Goal: Information Seeking & Learning: Learn about a topic

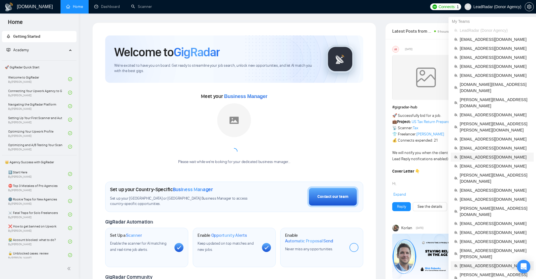
scroll to position [84, 0]
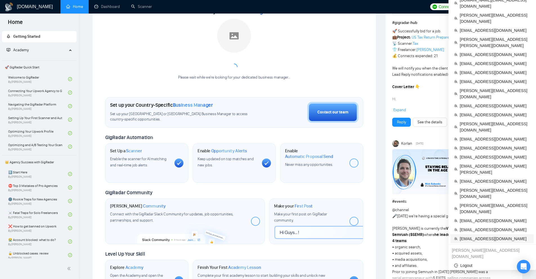
click at [473, 236] on span "[EMAIL_ADDRESS][DOMAIN_NAME]" at bounding box center [495, 239] width 71 height 6
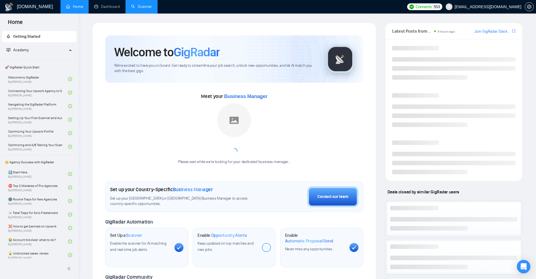
click at [136, 9] on link "Scanner" at bounding box center [141, 6] width 21 height 5
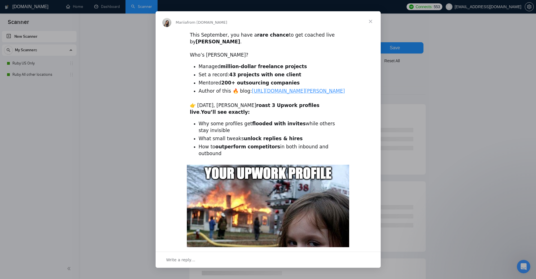
click at [96, 75] on div "Intercom messenger" at bounding box center [268, 139] width 536 height 279
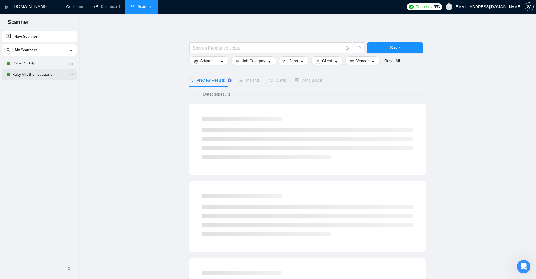
click at [32, 72] on link "Ruby All other locations" at bounding box center [38, 74] width 53 height 11
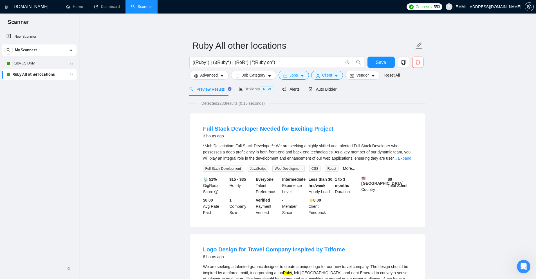
click at [41, 64] on link "Ruby US Only" at bounding box center [38, 63] width 53 height 11
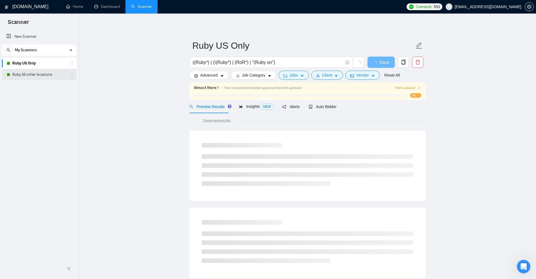
click at [33, 76] on link "Ruby All other locations" at bounding box center [38, 74] width 53 height 11
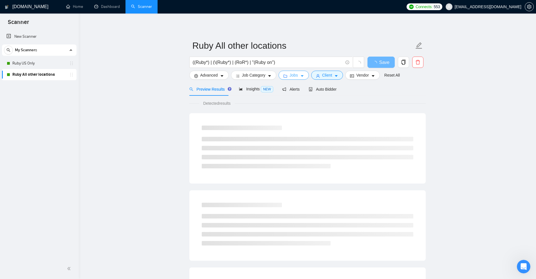
click at [298, 75] on button "Jobs" at bounding box center [294, 75] width 30 height 9
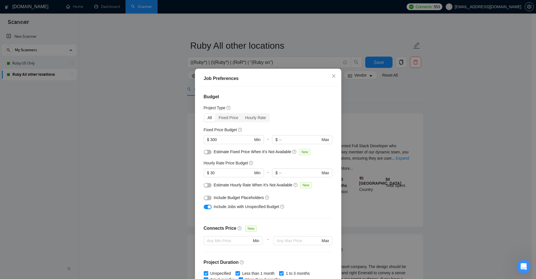
click at [392, 117] on div "Job Preferences Budget Project Type All Fixed Price Hourly Rate Fixed Price Bud…" at bounding box center [268, 139] width 536 height 279
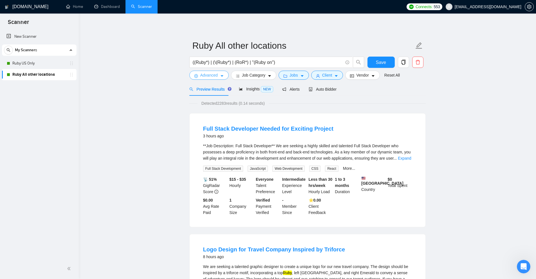
click at [202, 73] on span "Advanced" at bounding box center [208, 75] width 17 height 6
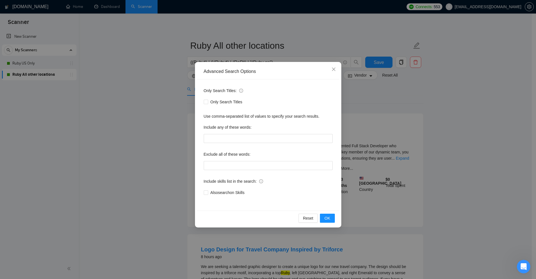
click at [178, 75] on div "Advanced Search Options Only Search Titles: Only Search Titles Use comma-separa…" at bounding box center [268, 139] width 536 height 279
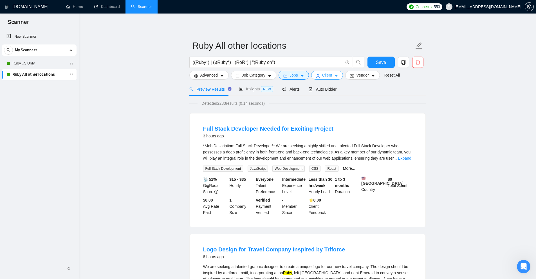
click at [338, 79] on button "Client" at bounding box center [327, 75] width 32 height 9
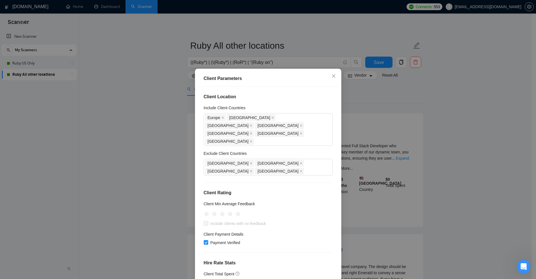
click at [417, 122] on div "Client Parameters Client Location Include Client Countries [GEOGRAPHIC_DATA] [G…" at bounding box center [268, 139] width 536 height 279
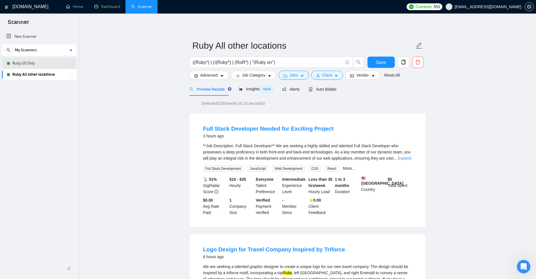
click at [46, 61] on link "Ruby US Only" at bounding box center [38, 63] width 53 height 11
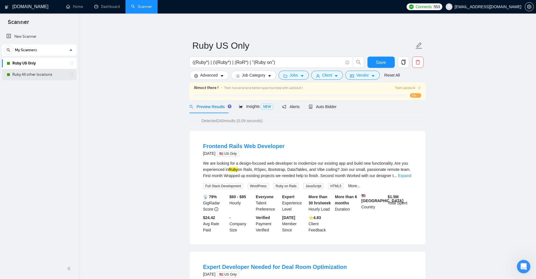
click at [17, 76] on link "Ruby All other locations" at bounding box center [38, 74] width 53 height 11
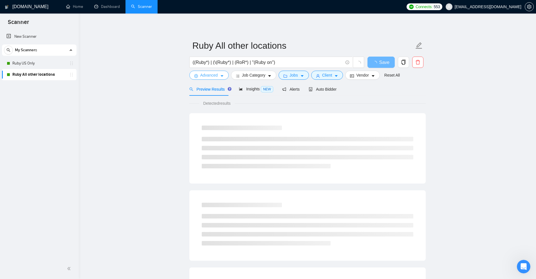
click at [203, 77] on span "Advanced" at bounding box center [208, 75] width 17 height 6
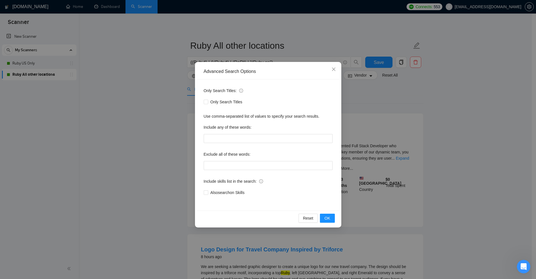
click at [473, 94] on div "Advanced Search Options Only Search Titles: Only Search Titles Use comma-separa…" at bounding box center [268, 139] width 536 height 279
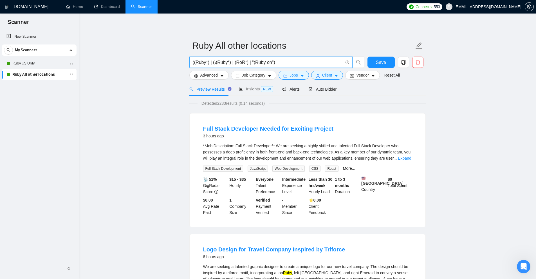
click at [238, 61] on input "((Ruby*) | (\(Ruby*) | (RoR*) | "(Ruby on")" at bounding box center [268, 62] width 150 height 7
click at [266, 61] on input "((Ruby*) | (\(Ruby*) | (RoR*) | "(Ruby on")" at bounding box center [268, 62] width 150 height 7
drag, startPoint x: 266, startPoint y: 61, endPoint x: 259, endPoint y: 61, distance: 7.0
click at [259, 61] on input "((Ruby*) | (\(Ruby*) | (RoR*) | "(Ruby on")" at bounding box center [268, 62] width 150 height 7
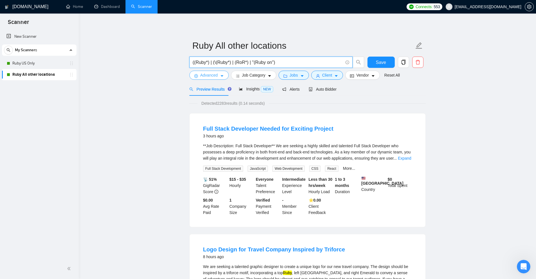
click at [208, 77] on span "Advanced" at bounding box center [208, 75] width 17 height 6
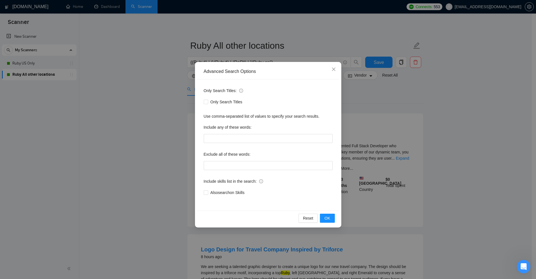
click at [121, 82] on div "Advanced Search Options Only Search Titles: Only Search Titles Use comma-separa…" at bounding box center [268, 139] width 536 height 279
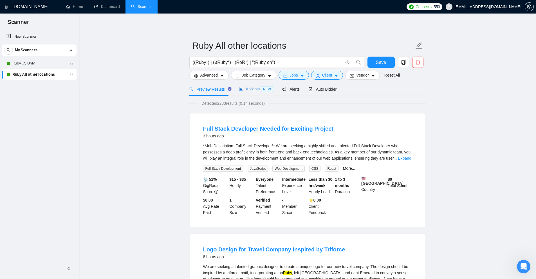
click at [251, 89] on span "Insights NEW" at bounding box center [256, 89] width 34 height 5
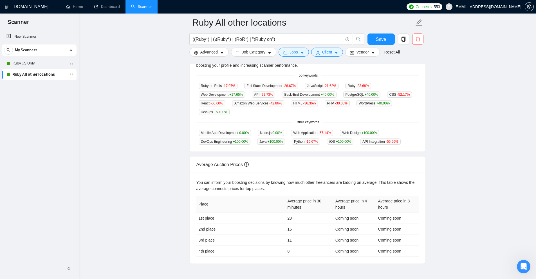
scroll to position [167, 0]
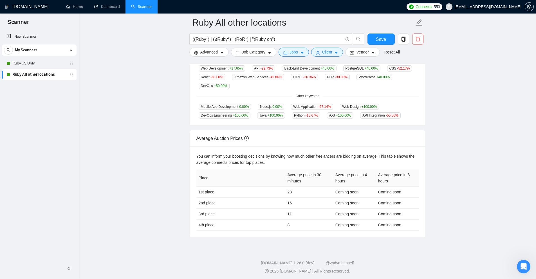
click at [355, 142] on div "Average Auction Prices" at bounding box center [307, 138] width 222 height 16
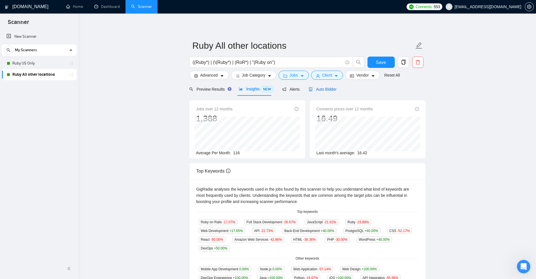
click at [314, 90] on span "Auto Bidder" at bounding box center [323, 89] width 28 height 5
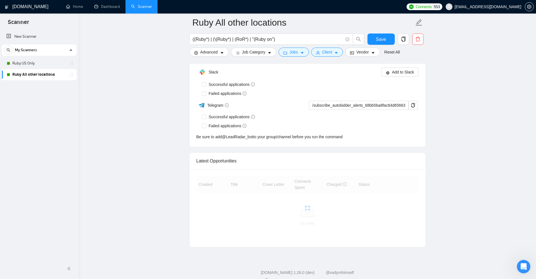
scroll to position [1334, 0]
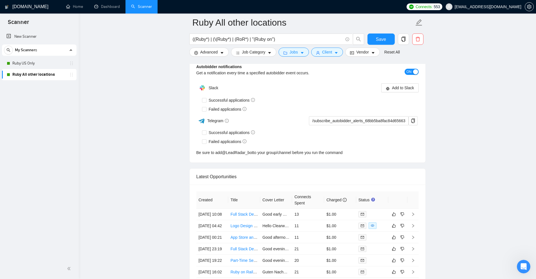
click at [401, 153] on div "Be sure to add @ LeadRadar_bot to your group/channel before you run the command" at bounding box center [307, 152] width 222 height 6
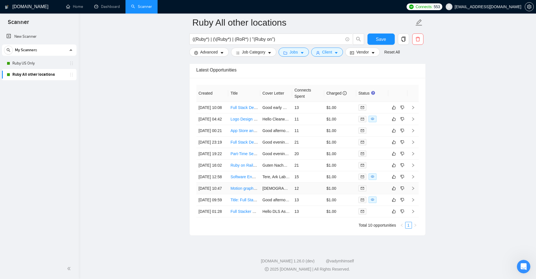
click at [379, 185] on div at bounding box center [373, 188] width 28 height 6
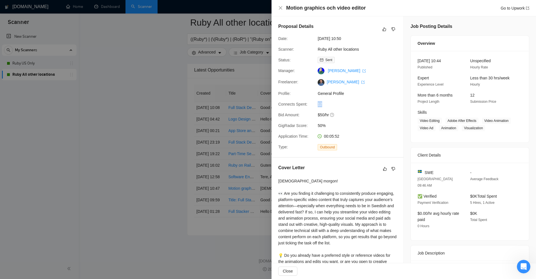
drag, startPoint x: 317, startPoint y: 103, endPoint x: 326, endPoint y: 103, distance: 9.3
click at [325, 103] on div "12" at bounding box center [345, 104] width 59 height 6
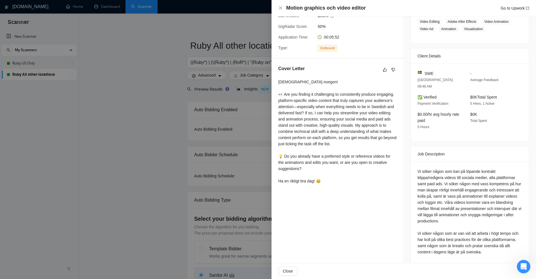
click at [224, 70] on div at bounding box center [268, 139] width 536 height 279
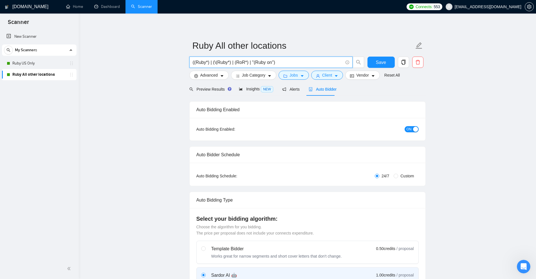
drag, startPoint x: 205, startPoint y: 62, endPoint x: 196, endPoint y: 62, distance: 9.6
click at [196, 62] on input "((Ruby*) | (\(Ruby*) | (RoR*) | "(Ruby on")" at bounding box center [268, 62] width 150 height 7
click at [220, 62] on input "((Ruby*) | (\(Ruby*) | (RoR*) | "(Ruby on")" at bounding box center [268, 62] width 150 height 7
click at [240, 63] on input "((Ruby*) | (\(Ruby*) | (RoR*) | "(Ruby on")" at bounding box center [268, 62] width 150 height 7
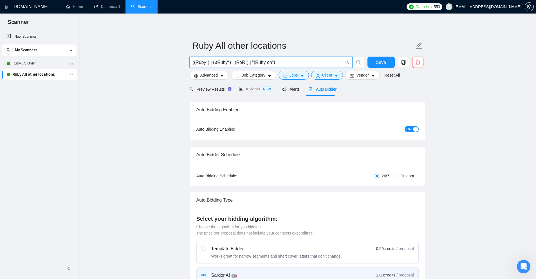
click at [240, 63] on input "((Ruby*) | (\(Ruby*) | (RoR*) | "(Ruby on")" at bounding box center [268, 62] width 150 height 7
click at [36, 40] on link "New Scanner" at bounding box center [39, 36] width 66 height 11
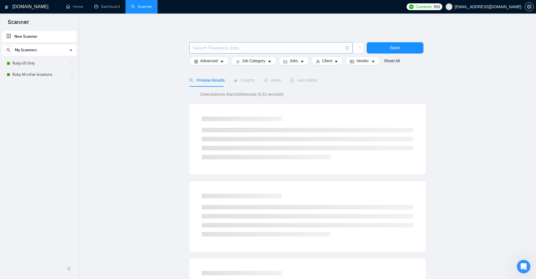
click at [235, 48] on input "text" at bounding box center [268, 47] width 150 height 7
paste input "Vi söker någon som kan på löpande kontrakt klippa/redigera videos till sociala …"
type input "Vi söker någon som kan på löpande kontrakt klippa/redigera videos till sociala …"
click at [214, 59] on span "Advanced" at bounding box center [208, 61] width 17 height 6
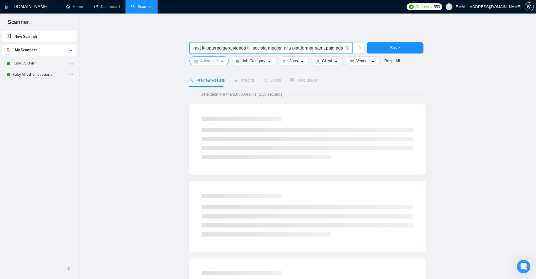
scroll to position [0, 0]
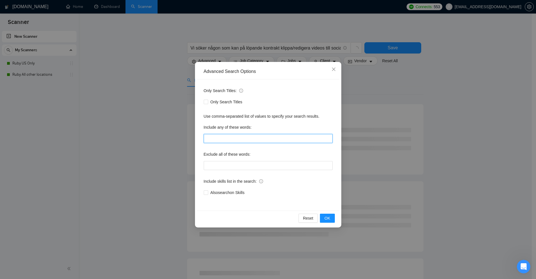
click at [231, 140] on input "text" at bounding box center [268, 138] width 129 height 9
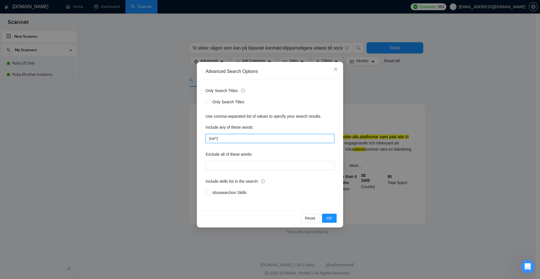
type input "(ror*)"
click at [388, 146] on div "Advanced Search Options Only Search Titles: Only Search Titles Use comma-separa…" at bounding box center [270, 139] width 540 height 279
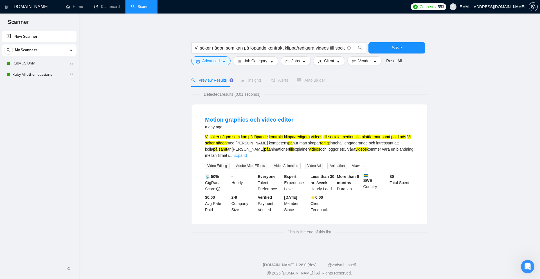
click at [247, 153] on link "Expand" at bounding box center [240, 155] width 13 height 5
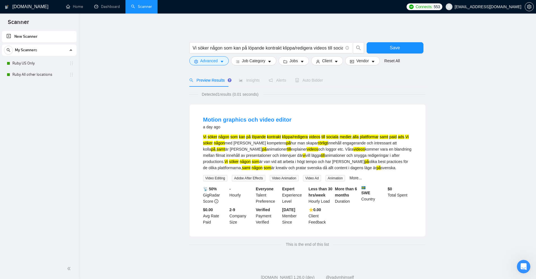
drag, startPoint x: 260, startPoint y: 149, endPoint x: 274, endPoint y: 149, distance: 14.4
click at [274, 149] on div "Vi söker någon som kan på löpande kontrakt klippa/redigera videos till sociala …" at bounding box center [307, 152] width 209 height 37
drag, startPoint x: 297, startPoint y: 143, endPoint x: 307, endPoint y: 142, distance: 9.9
click at [318, 142] on mark "rörligt" at bounding box center [323, 143] width 10 height 5
copy mark "rörligt"
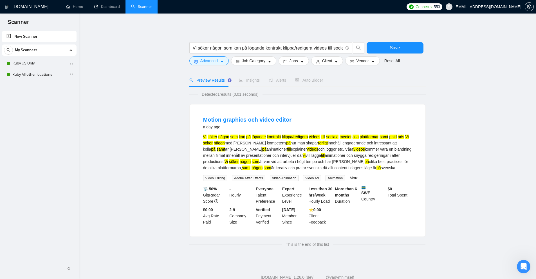
click at [322, 148] on div "Vi söker någon som kan på löpande kontrakt klippa/redigera videos till sociala …" at bounding box center [307, 152] width 209 height 37
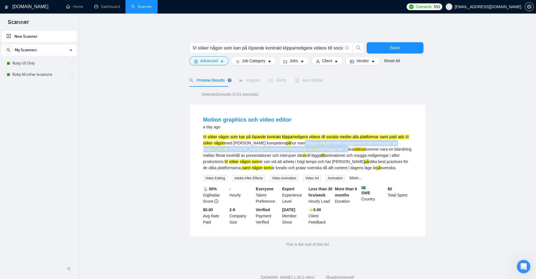
drag, startPoint x: 286, startPoint y: 147, endPoint x: 325, endPoint y: 156, distance: 40.2
click at [322, 156] on div "Vi söker någon som kan på löpande kontrakt klippa/redigera videos till sociala …" at bounding box center [307, 152] width 209 height 37
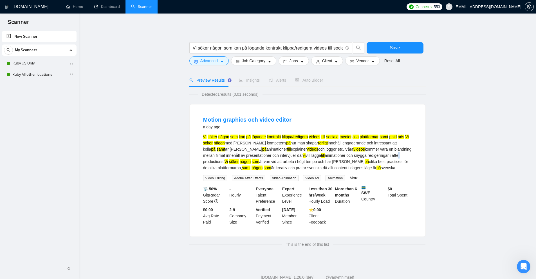
click at [361, 157] on div "Vi söker någon som kan på löpande kontrakt klippa/redigera videos till sociala …" at bounding box center [307, 152] width 209 height 37
drag, startPoint x: 416, startPoint y: 160, endPoint x: 408, endPoint y: 159, distance: 8.1
click at [408, 159] on li "Motion graphics och video editor a day ago Vi söker någon som kan på löpande ko…" at bounding box center [307, 170] width 222 height 118
click at [251, 166] on mark "samt" at bounding box center [246, 168] width 8 height 5
drag, startPoint x: 355, startPoint y: 169, endPoint x: 310, endPoint y: 144, distance: 51.3
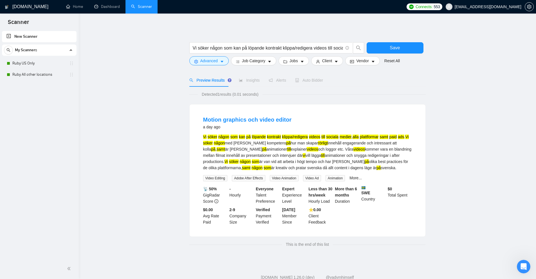
click at [310, 144] on div "Vi söker någon som kan på löpande kontrakt klippa/redigera videos till sociala …" at bounding box center [307, 152] width 209 height 37
click at [355, 177] on link "More..." at bounding box center [356, 178] width 12 height 5
drag, startPoint x: 375, startPoint y: 177, endPoint x: 199, endPoint y: 177, distance: 176.5
click at [199, 177] on li "Motion graphics och video editor a day ago Vi söker någon som kan på löpande ko…" at bounding box center [307, 170] width 222 height 118
click at [211, 165] on div "Vi söker någon som kan på löpande kontrakt klippa/redigera videos till sociala …" at bounding box center [307, 152] width 209 height 37
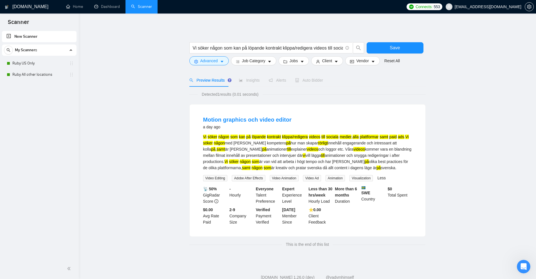
drag, startPoint x: 202, startPoint y: 136, endPoint x: 397, endPoint y: 167, distance: 197.8
click at [397, 167] on li "Motion graphics och video editor a day ago Vi söker någon som kan på löpande ko…" at bounding box center [307, 170] width 222 height 118
click at [397, 167] on div "Vi söker någon som kan på löpande kontrakt klippa/redigera videos till sociala …" at bounding box center [307, 152] width 209 height 37
drag, startPoint x: 343, startPoint y: 169, endPoint x: 227, endPoint y: 152, distance: 117.9
click at [227, 152] on div "Vi söker någon som kan på löpande kontrakt klippa/redigera videos till sociala …" at bounding box center [307, 152] width 209 height 37
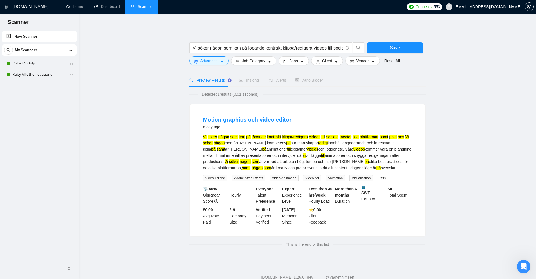
click at [227, 152] on div "Vi söker någon som kan på löpande kontrakt klippa/redigera videos till sociala …" at bounding box center [307, 152] width 209 height 37
click at [225, 143] on div "Vi söker någon som kan på löpande kontrakt klippa/redigera videos till sociala …" at bounding box center [307, 152] width 209 height 37
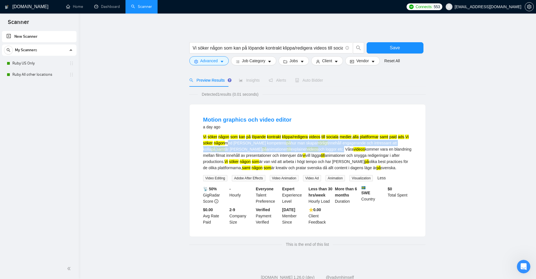
drag, startPoint x: 225, startPoint y: 143, endPoint x: 297, endPoint y: 147, distance: 71.9
click at [297, 147] on div "Vi söker någon som kan på löpande kontrakt klippa/redigera videos till sociala …" at bounding box center [307, 152] width 209 height 37
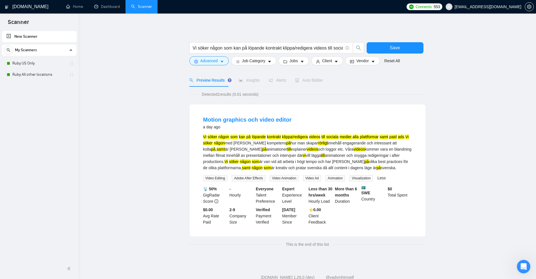
click at [304, 147] on div "Vi söker någon som kan på löpande kontrakt klippa/redigera videos till sociala …" at bounding box center [307, 152] width 209 height 37
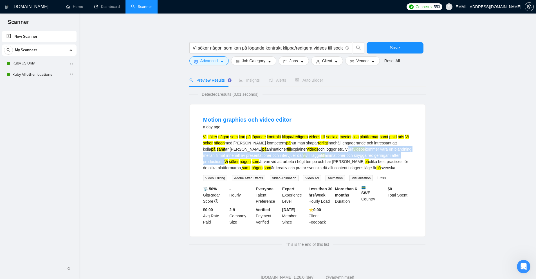
drag, startPoint x: 304, startPoint y: 147, endPoint x: 374, endPoint y: 153, distance: 70.0
click at [374, 153] on div "Vi söker någon som kan på löpande kontrakt klippa/redigera videos till sociala …" at bounding box center [307, 152] width 209 height 37
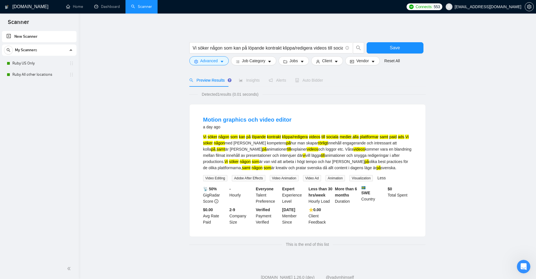
click at [228, 159] on mark "Vi" at bounding box center [226, 161] width 3 height 5
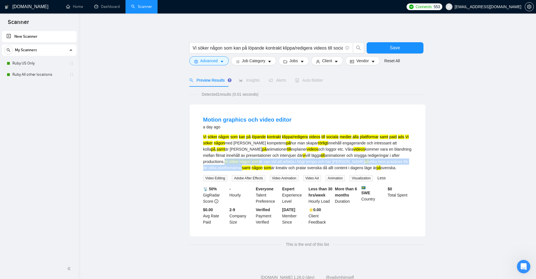
drag, startPoint x: 389, startPoint y: 156, endPoint x: 383, endPoint y: 161, distance: 7.8
click at [383, 161] on div "Vi söker någon som kan på löpande kontrakt klippa/redigera videos till sociala …" at bounding box center [307, 152] width 209 height 37
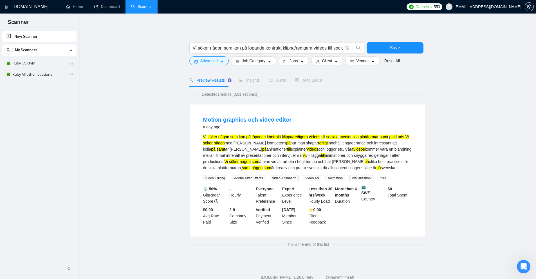
click at [251, 166] on mark "samt" at bounding box center [246, 168] width 8 height 5
drag, startPoint x: 393, startPoint y: 161, endPoint x: 328, endPoint y: 166, distance: 65.5
click at [328, 166] on div "Vi söker någon som kan på löpande kontrakt klippa/redigera videos till sociala …" at bounding box center [307, 152] width 209 height 37
drag, startPoint x: 328, startPoint y: 166, endPoint x: 397, endPoint y: 161, distance: 69.2
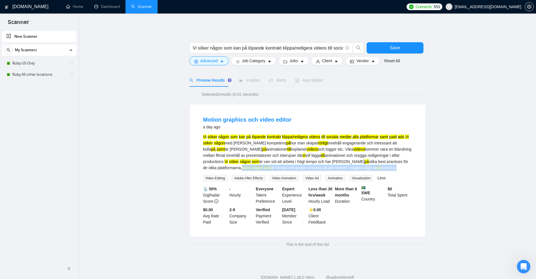
click at [397, 161] on div "Vi söker någon som kan på löpande kontrakt klippa/redigera videos till sociala …" at bounding box center [307, 152] width 209 height 37
click at [384, 160] on div "Vi söker någon som kan på löpande kontrakt klippa/redigera videos till sociala …" at bounding box center [307, 152] width 209 height 37
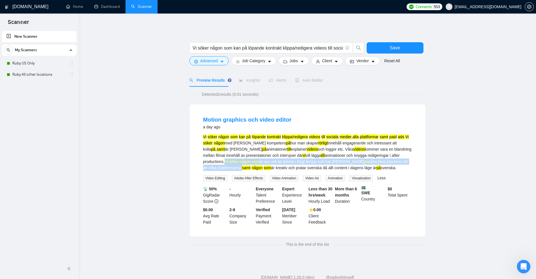
drag, startPoint x: 384, startPoint y: 160, endPoint x: 387, endPoint y: 155, distance: 5.6
click at [387, 155] on div "Vi söker någon som kan på löpande kontrakt klippa/redigera videos till sociala …" at bounding box center [307, 152] width 209 height 37
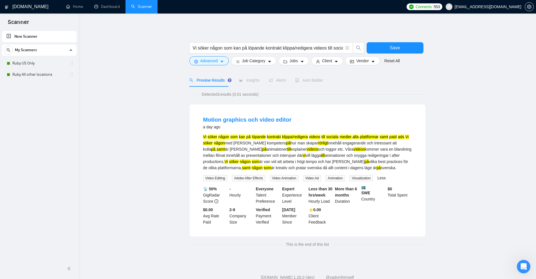
click at [381, 156] on div "Vi söker någon som kan på löpande kontrakt klippa/redigera videos till sociala …" at bounding box center [307, 152] width 209 height 37
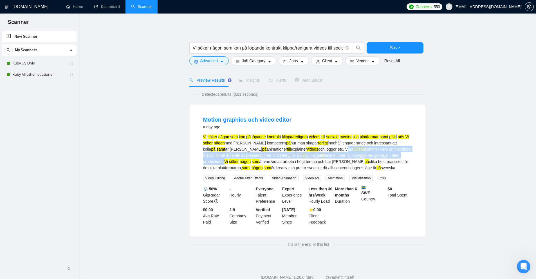
drag, startPoint x: 381, startPoint y: 156, endPoint x: 305, endPoint y: 150, distance: 75.4
click at [305, 150] on div "Vi söker någon som kan på löpande kontrakt klippa/redigera videos till sociala …" at bounding box center [307, 152] width 209 height 37
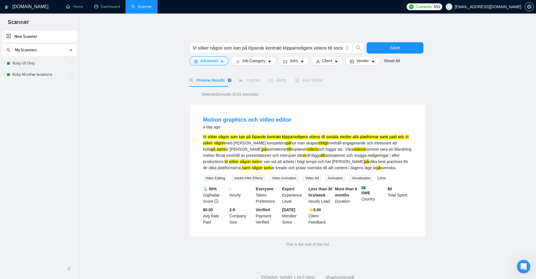
click at [216, 66] on form "Vi söker någon som kan på löpande kontrakt klippa/redigera videos till sociala …" at bounding box center [307, 53] width 236 height 32
click at [217, 61] on span "Advanced" at bounding box center [208, 61] width 17 height 6
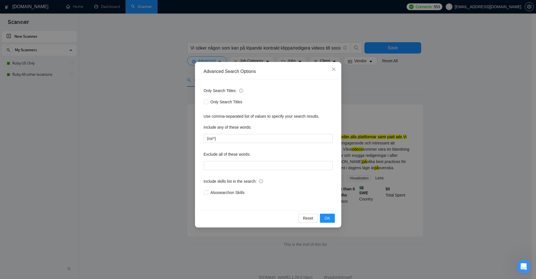
click at [398, 130] on div "Advanced Search Options Only Search Titles: Only Search Titles Use comma-separa…" at bounding box center [268, 139] width 536 height 279
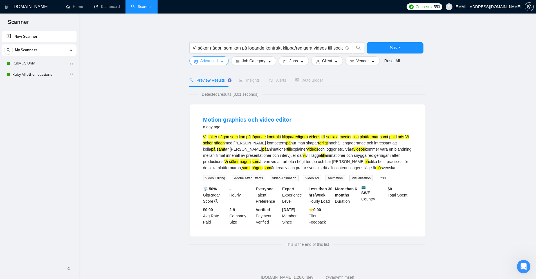
click at [209, 63] on span "Advanced" at bounding box center [208, 61] width 17 height 6
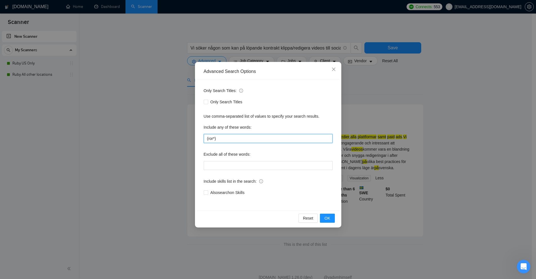
click at [212, 136] on input "(ror*)" at bounding box center [268, 138] width 129 height 9
click at [399, 121] on div "Advanced Search Options Only Search Titles: Only Search Titles Use comma-separa…" at bounding box center [268, 139] width 536 height 279
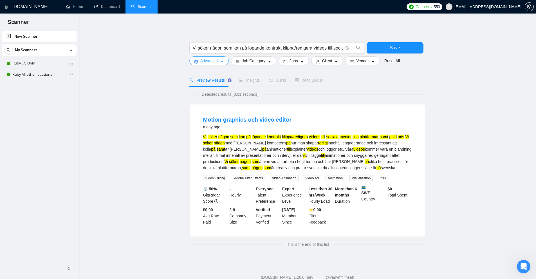
click at [211, 60] on span "Advanced" at bounding box center [208, 61] width 17 height 6
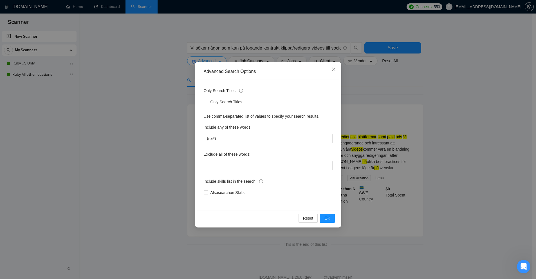
click at [211, 60] on div "Advanced Search Options Only Search Titles: Only Search Titles Use comma-separa…" at bounding box center [268, 139] width 536 height 279
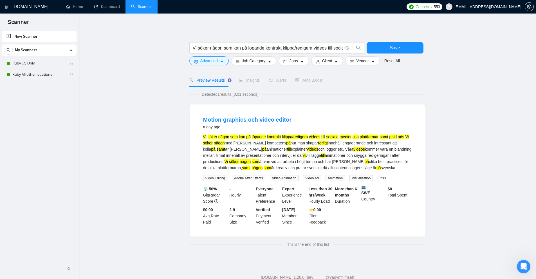
click at [437, 111] on main "Vi söker någon som kan på löpande kontrakt klippa/redigera videos till sociala …" at bounding box center [307, 137] width 439 height 229
click at [460, 155] on main "Vi söker någon som kan på löpande kontrakt klippa/redigera videos till sociala …" at bounding box center [307, 137] width 439 height 229
drag, startPoint x: 459, startPoint y: 219, endPoint x: 462, endPoint y: 234, distance: 15.2
drag, startPoint x: 462, startPoint y: 234, endPoint x: 482, endPoint y: 175, distance: 62.8
click at [482, 175] on main "Vi söker någon som kan på löpande kontrakt klippa/redigera videos till sociala …" at bounding box center [307, 137] width 439 height 229
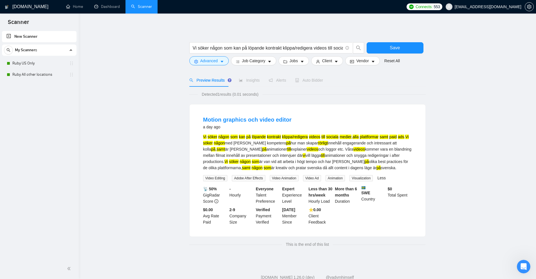
click at [321, 142] on div "Vi söker någon som kan på löpande kontrakt klippa/redigera videos till sociala …" at bounding box center [307, 152] width 209 height 37
drag, startPoint x: 321, startPoint y: 142, endPoint x: 269, endPoint y: 143, distance: 51.2
click at [269, 143] on div "Vi söker någon som kan på löpande kontrakt klippa/redigera videos till sociala …" at bounding box center [307, 152] width 209 height 37
click at [261, 144] on div "Vi söker någon som kan på löpande kontrakt klippa/redigera videos till sociala …" at bounding box center [307, 152] width 209 height 37
click at [377, 102] on div "Detected 1 results (0.01 seconds) Motion graphics och video editor a day ago Vi…" at bounding box center [307, 169] width 236 height 156
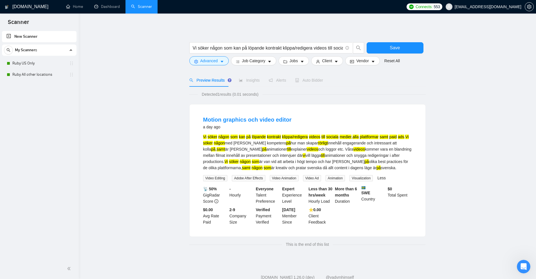
drag, startPoint x: 296, startPoint y: 143, endPoint x: 311, endPoint y: 143, distance: 15.2
click at [311, 143] on div "Vi söker någon som kan på löpande kontrakt klippa/redigera videos till sociala …" at bounding box center [307, 152] width 209 height 37
click at [312, 143] on div "Vi söker någon som kan på löpande kontrakt klippa/redigera videos till sociala …" at bounding box center [307, 152] width 209 height 37
drag, startPoint x: 308, startPoint y: 142, endPoint x: 297, endPoint y: 142, distance: 11.0
click at [297, 142] on div "Vi söker någon som kan på löpande kontrakt klippa/redigera videos till sociala …" at bounding box center [307, 152] width 209 height 37
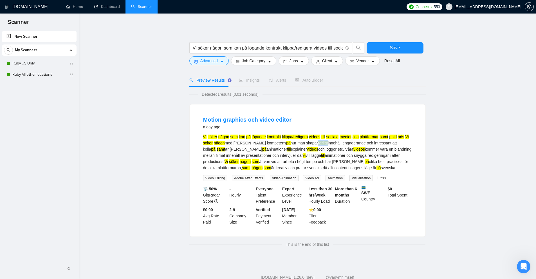
click at [318, 142] on mark "rörligt" at bounding box center [323, 143] width 10 height 5
drag, startPoint x: 297, startPoint y: 142, endPoint x: 302, endPoint y: 142, distance: 5.1
click at [318, 142] on mark "rörligt" at bounding box center [323, 143] width 10 height 5
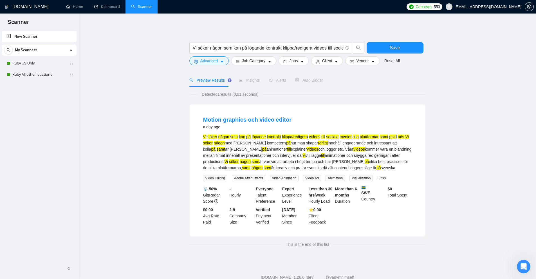
click at [331, 148] on div "Vi söker någon som kan på löpande kontrakt klippa/redigera videos till sociala …" at bounding box center [307, 152] width 209 height 37
drag, startPoint x: 297, startPoint y: 141, endPoint x: 307, endPoint y: 142, distance: 10.2
click at [307, 142] on div "Vi söker någon som kan på löpande kontrakt klippa/redigera videos till sociala …" at bounding box center [307, 152] width 209 height 37
drag, startPoint x: 387, startPoint y: 155, endPoint x: 222, endPoint y: 161, distance: 165.3
click at [222, 161] on div "Vi söker någon som kan på löpande kontrakt klippa/redigera videos till sociala …" at bounding box center [307, 152] width 209 height 37
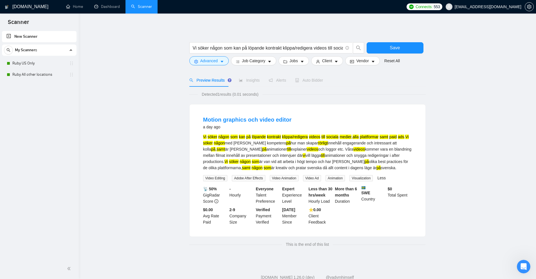
click at [436, 138] on main "Vi söker någon som kan på löpande kontrakt klippa/redigera videos till sociala …" at bounding box center [307, 137] width 439 height 229
click at [469, 177] on main "Vi söker någon som kan på löpande kontrakt klippa/redigera videos till sociala …" at bounding box center [307, 137] width 439 height 229
click at [320, 138] on mark "videos" at bounding box center [314, 137] width 11 height 5
drag, startPoint x: 304, startPoint y: 141, endPoint x: 302, endPoint y: 144, distance: 4.2
click at [302, 144] on div "Vi söker någon som kan på löpande kontrakt klippa/redigera videos till sociala …" at bounding box center [307, 152] width 209 height 37
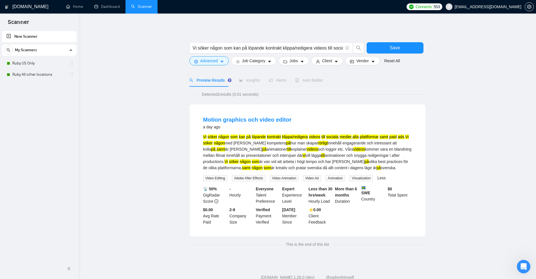
click at [290, 151] on div "Vi söker någon som kan på löpande kontrakt klippa/redigera videos till sociala …" at bounding box center [307, 152] width 209 height 37
click at [268, 152] on div "Vi söker någon som kan på löpande kontrakt klippa/redigera videos till sociala …" at bounding box center [307, 152] width 209 height 37
click at [295, 147] on div "Vi söker någon som kan på löpande kontrakt klippa/redigera videos till sociala …" at bounding box center [307, 152] width 209 height 37
drag, startPoint x: 192, startPoint y: 46, endPoint x: 496, endPoint y: 83, distance: 306.0
click at [482, 68] on main "Vi söker någon som kan på löpande kontrakt klippa/redigera videos till sociala …" at bounding box center [307, 137] width 439 height 229
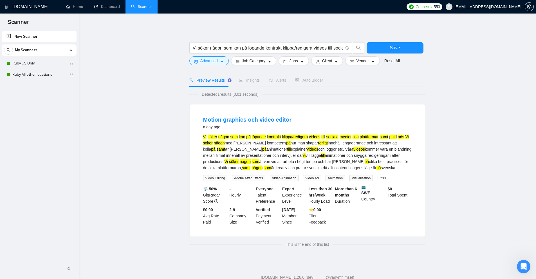
click at [370, 131] on div "Motion graphics och video editor a day ago" at bounding box center [307, 124] width 209 height 16
click at [215, 60] on span "Advanced" at bounding box center [208, 61] width 17 height 6
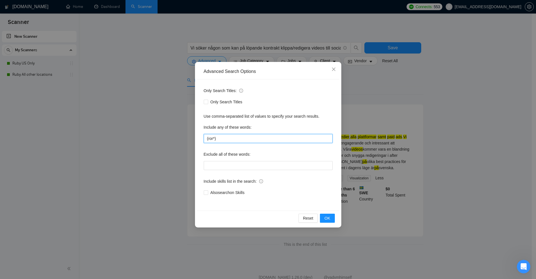
click at [212, 140] on input "(ror*)" at bounding box center [268, 138] width 129 height 9
click at [219, 140] on input "(ror*)" at bounding box center [268, 138] width 129 height 9
click at [414, 144] on div "Advanced Search Options Only Search Titles: Only Search Titles Use comma-separa…" at bounding box center [268, 139] width 536 height 279
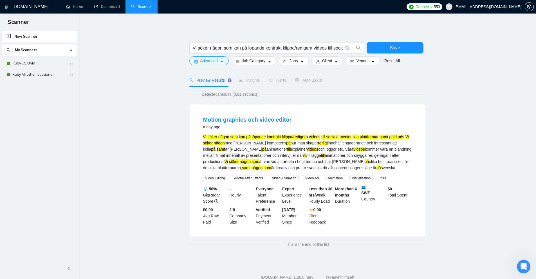
drag, startPoint x: 300, startPoint y: 143, endPoint x: 307, endPoint y: 142, distance: 7.4
click at [307, 142] on div "Vi söker någon som kan på löpande kontrakt klippa/redigera videos till sociala …" at bounding box center [307, 152] width 209 height 37
click at [318, 144] on mark "rörligt" at bounding box center [323, 143] width 10 height 5
click at [318, 142] on mark "rörligt" at bounding box center [323, 143] width 10 height 5
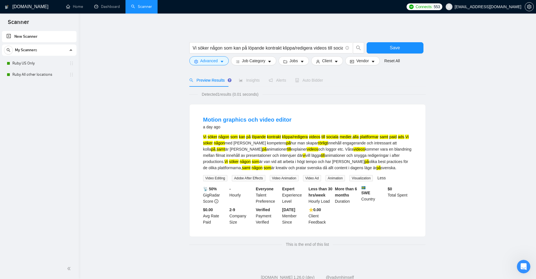
click at [210, 66] on form "Vi söker någon som kan på löpande kontrakt klippa/redigera videos till sociala …" at bounding box center [307, 53] width 236 height 32
click at [214, 61] on span "Advanced" at bounding box center [208, 61] width 17 height 6
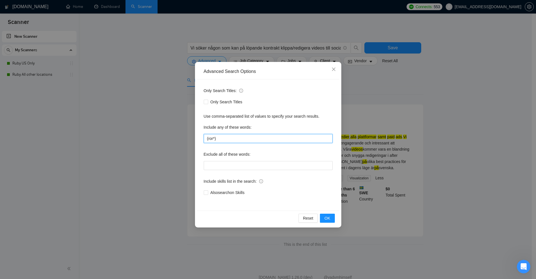
click at [211, 138] on input "(ror*)" at bounding box center [268, 138] width 129 height 9
click at [384, 127] on div "Advanced Search Options Only Search Titles: Only Search Titles Use comma-separa…" at bounding box center [268, 139] width 536 height 279
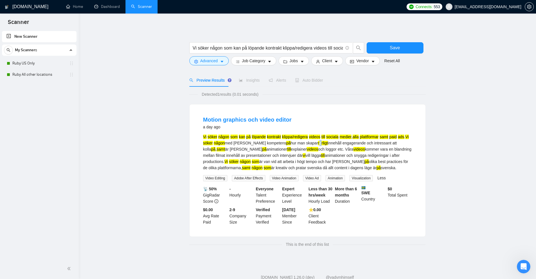
click at [318, 143] on mark "rörligt" at bounding box center [323, 143] width 10 height 5
click at [318, 145] on mark "rörligt" at bounding box center [323, 143] width 10 height 5
click at [318, 144] on mark "rörligt" at bounding box center [323, 143] width 10 height 5
click at [309, 148] on div "Vi söker någon som kan på löpande kontrakt klippa/redigera videos till sociala …" at bounding box center [307, 152] width 209 height 37
click at [318, 143] on mark "rörligt" at bounding box center [323, 143] width 10 height 5
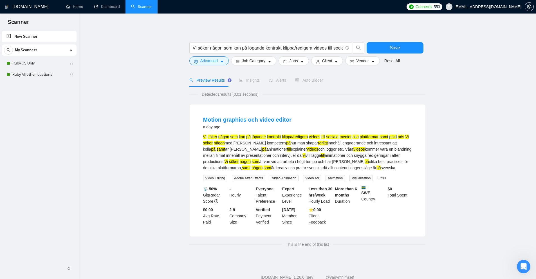
click at [298, 152] on div "Vi söker någon som kan på löpande kontrakt klippa/redigera videos till sociala …" at bounding box center [307, 152] width 209 height 37
click at [296, 142] on div "Vi söker någon som kan på löpande kontrakt klippa/redigera videos till sociala …" at bounding box center [307, 152] width 209 height 37
click at [294, 162] on div "Vi söker någon som kan på löpande kontrakt klippa/redigera videos till sociala …" at bounding box center [307, 152] width 209 height 37
click at [304, 144] on div "Vi söker någon som kan på löpande kontrakt klippa/redigera videos till sociala …" at bounding box center [307, 152] width 209 height 37
click at [212, 53] on span "Vi söker någon som kan på löpande kontrakt klippa/redigera videos till sociala …" at bounding box center [270, 47] width 163 height 11
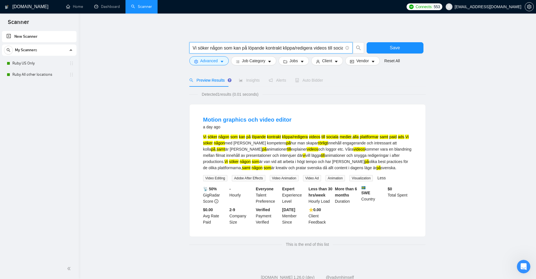
scroll to position [0, 82]
click at [206, 60] on span "Advanced" at bounding box center [208, 61] width 17 height 6
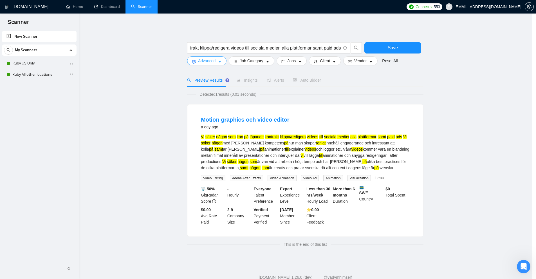
scroll to position [0, 0]
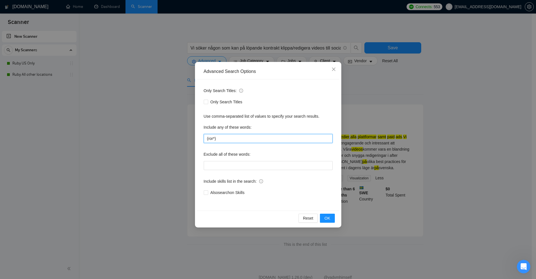
click at [210, 137] on input "(ror*)" at bounding box center [268, 138] width 129 height 9
click at [390, 146] on div "Advanced Search Options Only Search Titles: Only Search Titles Use comma-separa…" at bounding box center [268, 139] width 536 height 279
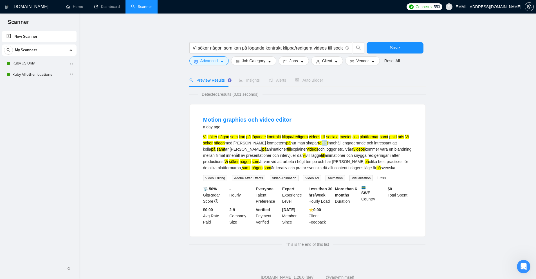
drag, startPoint x: 302, startPoint y: 145, endPoint x: 307, endPoint y: 145, distance: 5.6
click at [307, 145] on div "Vi söker någon som kan på löpande kontrakt klippa/redigera videos till sociala …" at bounding box center [307, 152] width 209 height 37
click at [303, 159] on div "Vi söker någon som kan på löpande kontrakt klippa/redigera videos till sociala …" at bounding box center [307, 152] width 209 height 37
drag, startPoint x: 298, startPoint y: 142, endPoint x: 306, endPoint y: 144, distance: 7.9
click at [318, 144] on mark "rörligt" at bounding box center [323, 143] width 10 height 5
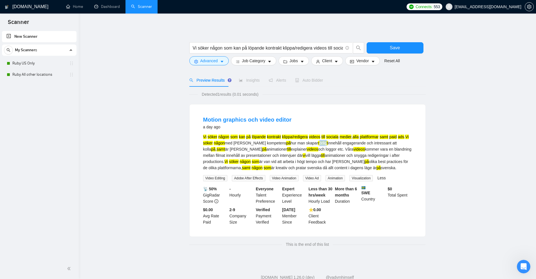
click at [318, 144] on mark "rörligt" at bounding box center [323, 143] width 10 height 5
click at [195, 63] on icon "setting" at bounding box center [196, 62] width 4 height 4
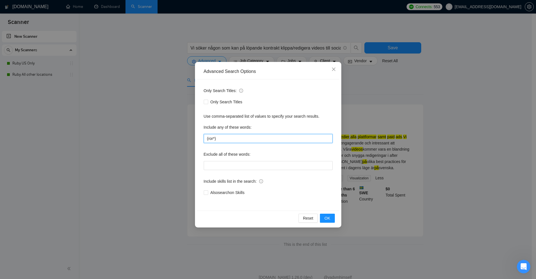
click at [212, 139] on input "(ror*)" at bounding box center [268, 138] width 129 height 9
drag, startPoint x: 214, startPoint y: 139, endPoint x: 207, endPoint y: 140, distance: 7.4
click at [208, 140] on input "(ror*)" at bounding box center [268, 138] width 129 height 9
drag, startPoint x: 205, startPoint y: 139, endPoint x: 236, endPoint y: 140, distance: 31.0
click at [234, 140] on input "(ror*)" at bounding box center [268, 138] width 129 height 9
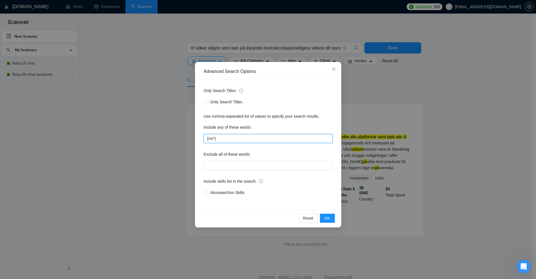
click at [261, 141] on input "(ror*)" at bounding box center [268, 138] width 129 height 9
click at [410, 138] on div "Advanced Search Options Only Search Titles: Only Search Titles Use comma-separa…" at bounding box center [268, 139] width 536 height 279
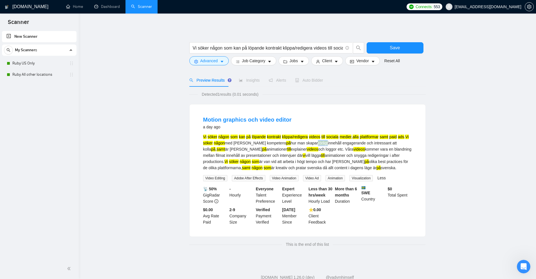
drag, startPoint x: 297, startPoint y: 143, endPoint x: 307, endPoint y: 143, distance: 9.9
click at [318, 143] on mark "rörligt" at bounding box center [323, 143] width 10 height 5
copy mark "rörligt"
click at [264, 49] on input "Vi söker någon som kan på löpande kontrakt klippa/redigera videos till sociala …" at bounding box center [268, 47] width 150 height 7
paste input "rörligt"
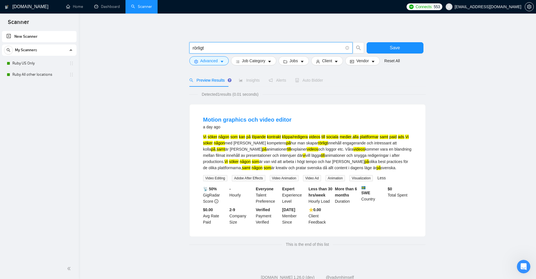
click at [197, 47] on input "rörligt" at bounding box center [268, 47] width 150 height 7
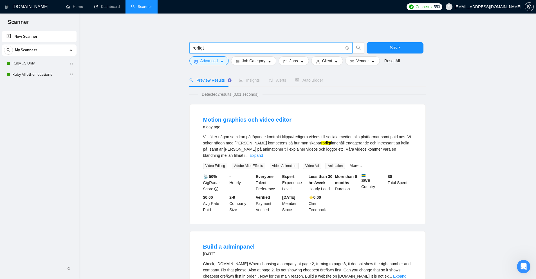
drag, startPoint x: 294, startPoint y: 133, endPoint x: 300, endPoint y: 137, distance: 7.0
click at [295, 134] on li "Motion graphics och video editor a day ago Vi söker någon som kan på löpande ko…" at bounding box center [307, 164] width 222 height 106
click at [301, 138] on div "Vi söker någon som kan på löpande kontrakt klippa/redigera videos till sociala …" at bounding box center [307, 146] width 209 height 25
click at [321, 143] on mark "rörligt" at bounding box center [326, 143] width 10 height 5
copy mark "ö"
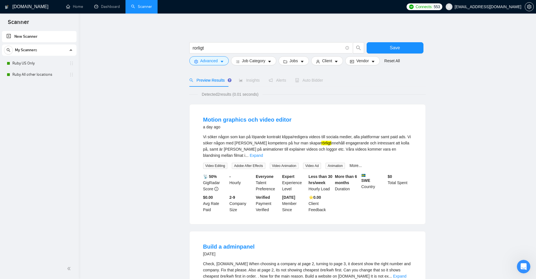
click at [321, 141] on mark "rörligt" at bounding box center [326, 143] width 10 height 5
click at [321, 142] on mark "rörligt" at bounding box center [326, 143] width 10 height 5
copy div "rörligt"
click at [462, 272] on main "rorligt Save Advanced Job Category Jobs Client Vendor Reset All Preview Results…" at bounding box center [307, 191] width 439 height 337
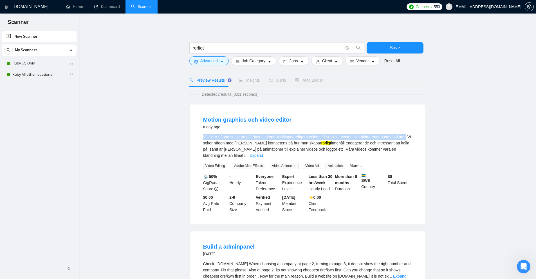
drag, startPoint x: 201, startPoint y: 137, endPoint x: 407, endPoint y: 138, distance: 205.5
click at [407, 138] on li "Motion graphics och video editor a day ago Vi söker någon som kan på löpande ko…" at bounding box center [307, 164] width 222 height 106
copy div "Vi söker någon som kan på löpande kontrakt klippa/redigera videos till sociala …"
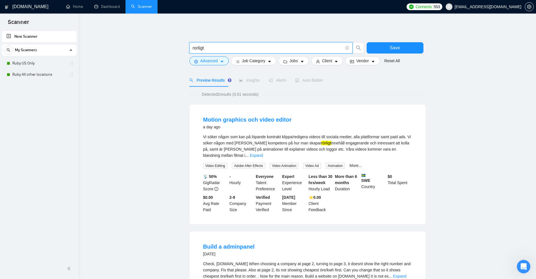
click at [253, 48] on input "rorligt" at bounding box center [268, 47] width 150 height 7
paste input "Vi söker någon som kan på löpande kontrakt klippa/redigera videos till sociala …"
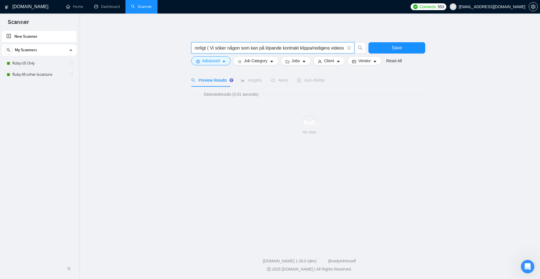
drag, startPoint x: 185, startPoint y: 46, endPoint x: 166, endPoint y: 42, distance: 20.1
click at [166, 42] on main "rorligt ( Vi söker någon som kan på löpande kontrakt klippa/redigera videos til…" at bounding box center [310, 129] width 444 height 213
drag, startPoint x: 207, startPoint y: 47, endPoint x: 159, endPoint y: 46, distance: 47.6
click at [159, 46] on main "rorligt ( Vi söker någon som kan på löpande kontrakt klippa/redigera videos til…" at bounding box center [310, 129] width 444 height 213
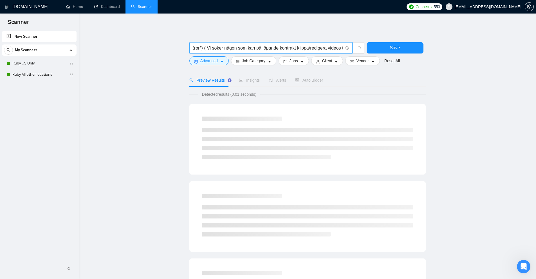
drag, startPoint x: 202, startPoint y: 48, endPoint x: 196, endPoint y: 48, distance: 6.5
click at [196, 48] on input "(ror*) ( Vi söker någon som kan på löpande kontrakt klippa/redigera videos till…" at bounding box center [268, 47] width 150 height 7
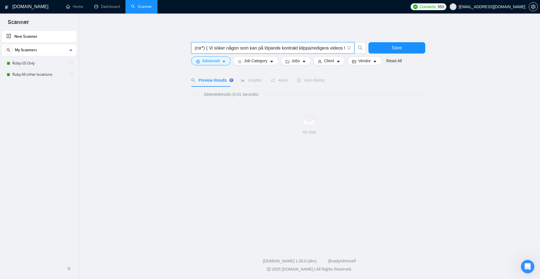
drag, startPoint x: 193, startPoint y: 48, endPoint x: 204, endPoint y: 48, distance: 10.7
click at [204, 48] on input "(ror*) ( Vi söker någon som kan på löpande kontrakt klippa/redigera videos till…" at bounding box center [270, 47] width 150 height 7
click at [208, 49] on input "(ror*) ( Vi söker någon som kan på löpande kontrakt klippa/redigera videos till…" at bounding box center [270, 47] width 150 height 7
drag, startPoint x: 328, startPoint y: 49, endPoint x: 343, endPoint y: 71, distance: 26.5
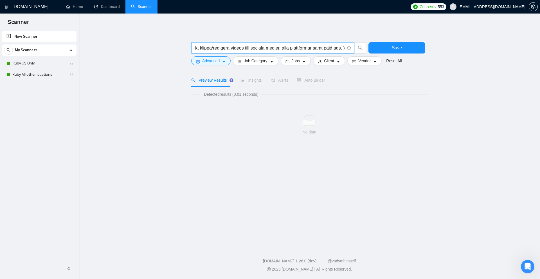
click at [343, 71] on div "(ror*) (Vi söker någon som kan på löpande kontrakt klippa/redigera videos till …" at bounding box center [309, 86] width 236 height 126
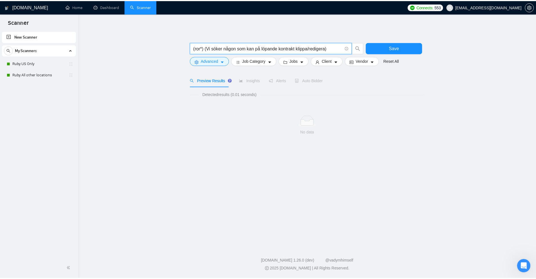
scroll to position [0, 0]
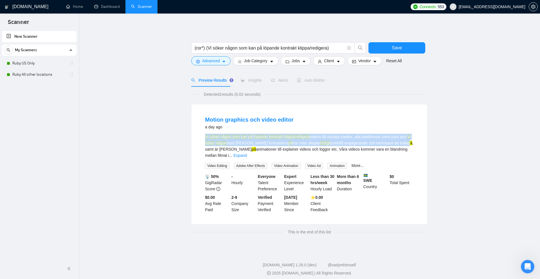
drag, startPoint x: 387, startPoint y: 130, endPoint x: 391, endPoint y: 142, distance: 12.1
click at [391, 142] on li "Motion graphics och video editor a day ago Vi söker någon som kan på löpande ko…" at bounding box center [309, 164] width 222 height 106
click at [408, 144] on mark "på" at bounding box center [410, 143] width 5 height 5
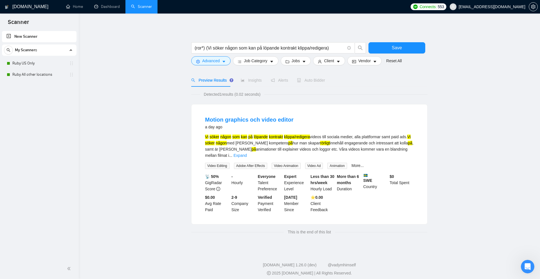
click at [320, 144] on mark "rörligt" at bounding box center [325, 143] width 10 height 5
copy div "rörligt"
click at [205, 49] on input "(ror*) (Vi söker någon som kan på löpande kontrakt klippa/redigera)" at bounding box center [270, 47] width 150 height 7
click at [204, 49] on input "(ror*) (Vi söker någon som kan på löpande kontrakt klippa/redigera)" at bounding box center [270, 47] width 150 height 7
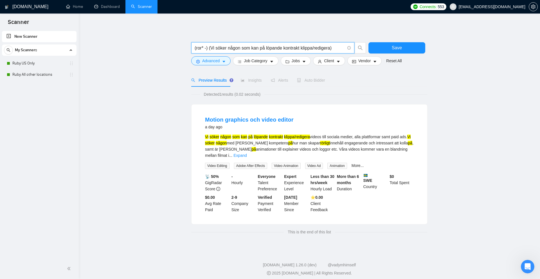
paste input "rör"
click at [208, 47] on input "(ror* -rör) (Vi söker någon som kan på löpande kontrakt klippa/redigera)" at bounding box center [270, 47] width 150 height 7
click at [213, 46] on input "(ror* -rör) (Vi söker någon som kan på löpande kontrakt klippa/redigera)" at bounding box center [270, 47] width 150 height 7
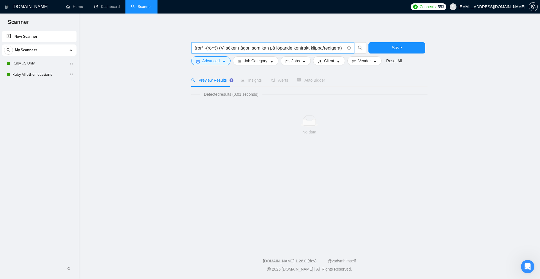
drag, startPoint x: 218, startPoint y: 48, endPoint x: 554, endPoint y: 64, distance: 336.2
click at [536, 64] on html "Scanner New Scanner My Scanners Ruby US Only Ruby All other locations [DOMAIN_N…" at bounding box center [270, 139] width 540 height 279
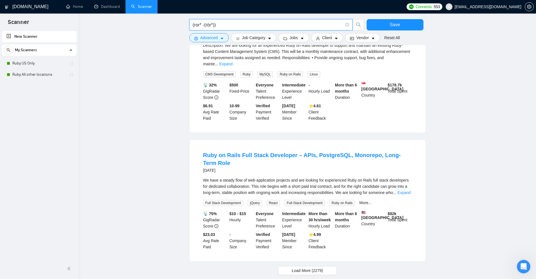
scroll to position [497, 0]
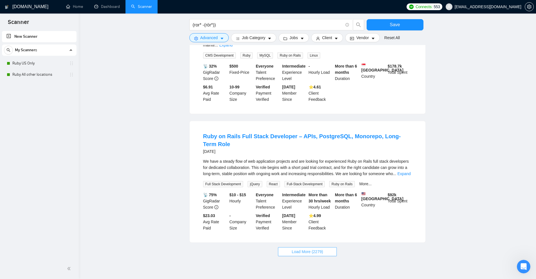
click at [303, 249] on span "Load More (2279)" at bounding box center [307, 252] width 31 height 6
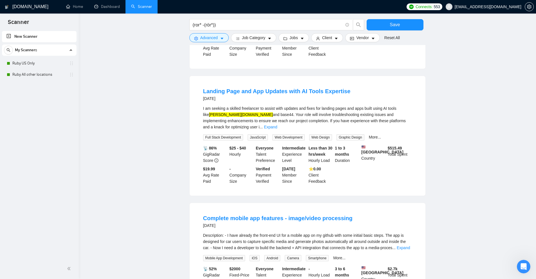
scroll to position [1122, 0]
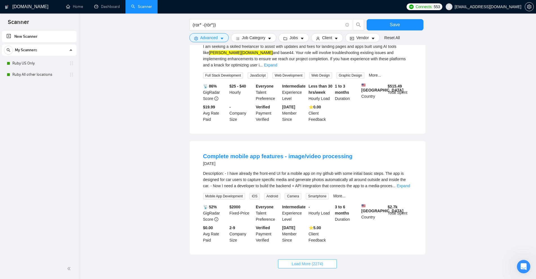
click at [321, 261] on span "Load More (2274)" at bounding box center [307, 264] width 31 height 6
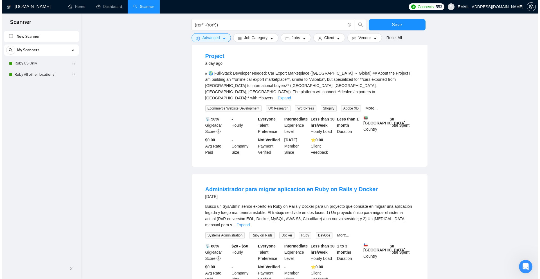
scroll to position [0, 0]
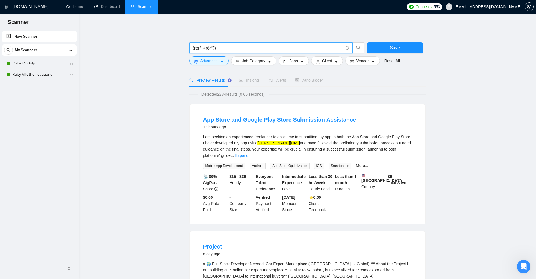
drag, startPoint x: 214, startPoint y: 47, endPoint x: 148, endPoint y: 48, distance: 65.6
click at [220, 50] on input "(ror* -(rör*))" at bounding box center [268, 47] width 150 height 7
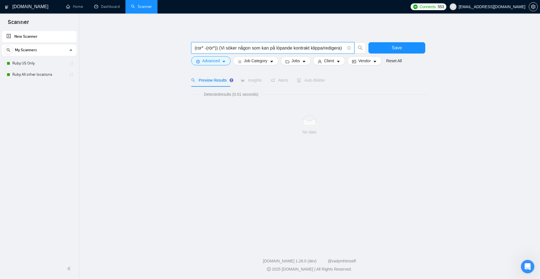
drag, startPoint x: 218, startPoint y: 48, endPoint x: 165, endPoint y: 46, distance: 53.5
click at [165, 46] on main "(ror* -(rör*)) (Vi söker någon som kan på löpande kontrakt klippa/redigera) Sav…" at bounding box center [310, 129] width 444 height 213
click at [223, 49] on input "(ror* -(rör*)) (Vi söker någon som kan på löpande kontrakt klippa/redigera)" at bounding box center [270, 47] width 150 height 7
drag, startPoint x: 205, startPoint y: 48, endPoint x: 217, endPoint y: 51, distance: 12.2
click at [217, 51] on input "(ror* -(rör*)) (Vi söker någon som kan på löpande kontrakt klippa/redigera)" at bounding box center [270, 47] width 150 height 7
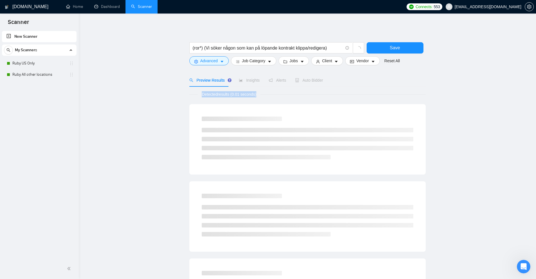
drag, startPoint x: 200, startPoint y: 93, endPoint x: 273, endPoint y: 97, distance: 72.4
click at [273, 97] on div "Detected results (0.01 seconds)" at bounding box center [307, 94] width 236 height 6
drag, startPoint x: 229, startPoint y: 96, endPoint x: 270, endPoint y: 95, distance: 41.4
click at [270, 95] on div "Detected results (0.01 seconds)" at bounding box center [307, 94] width 236 height 6
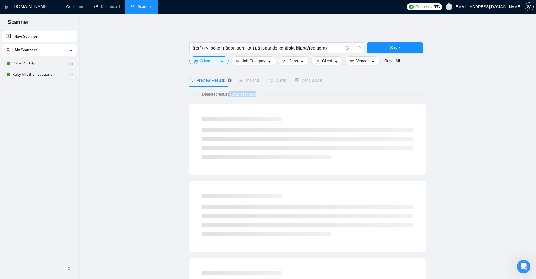
click at [271, 95] on div "Detected results (0.01 seconds)" at bounding box center [307, 94] width 236 height 6
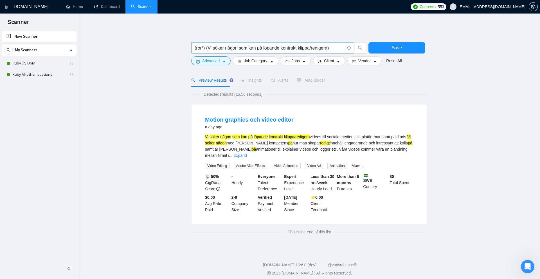
click at [204, 47] on input "(ror*) (Vi söker någon som kan på löpande kontrakt klippa/redigera)" at bounding box center [270, 47] width 150 height 7
drag, startPoint x: 299, startPoint y: 143, endPoint x: 309, endPoint y: 141, distance: 10.2
click at [320, 141] on mark "rörligt" at bounding box center [325, 143] width 10 height 5
click at [494, 107] on main "(ror*) (Vi söker någon som kan på löpande kontrakt klippa/redigera) Save Advanc…" at bounding box center [310, 131] width 444 height 217
drag, startPoint x: 204, startPoint y: 49, endPoint x: 197, endPoint y: 48, distance: 7.1
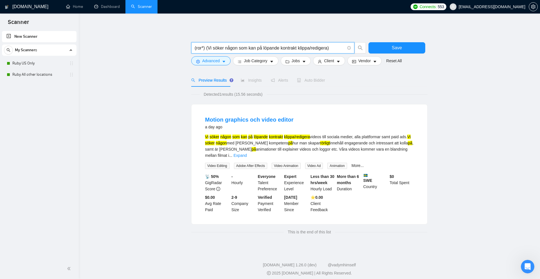
click at [197, 48] on input "(ror*) (Vi söker någon som kan på löpande kontrakt klippa/redigera)" at bounding box center [270, 47] width 150 height 7
drag, startPoint x: 205, startPoint y: 48, endPoint x: 200, endPoint y: 48, distance: 4.5
click at [194, 48] on span "(ror*) (Vi söker någon som kan på löpande kontrakt klippa/redigera)" at bounding box center [272, 47] width 163 height 11
click at [203, 48] on input "(ror*) (Vi söker någon som kan på löpande kontrakt klippa/redigera)" at bounding box center [270, 47] width 150 height 7
drag, startPoint x: 300, startPoint y: 142, endPoint x: 304, endPoint y: 142, distance: 3.4
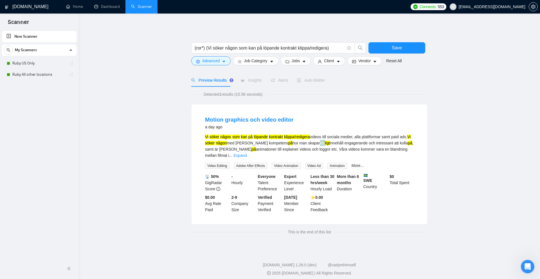
click at [320, 142] on mark "rörligt" at bounding box center [325, 143] width 10 height 5
copy mark "rör"
click at [204, 49] on input "(ror*) (Vi söker någon som kan på löpande kontrakt klippa/redigera)" at bounding box center [270, 47] width 150 height 7
paste input "rör"
type input "(ror* -(rör*)) (Vi söker någon som kan på löpande kontrakt klippa/redigera)"
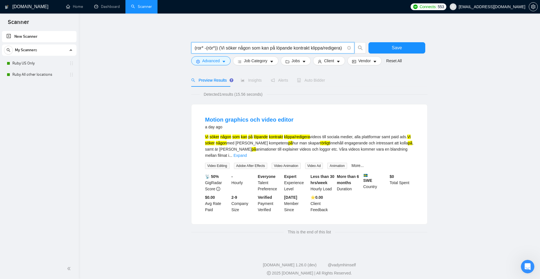
click at [447, 90] on main "(ror* -(rör*)) (Vi söker någon som kan på löpande kontrakt klippa/redigera) Sav…" at bounding box center [310, 131] width 444 height 217
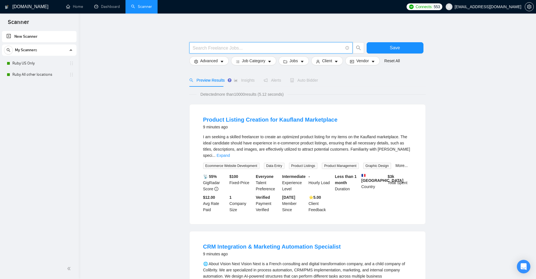
click at [218, 50] on input "text" at bounding box center [268, 47] width 150 height 7
paste input "á"
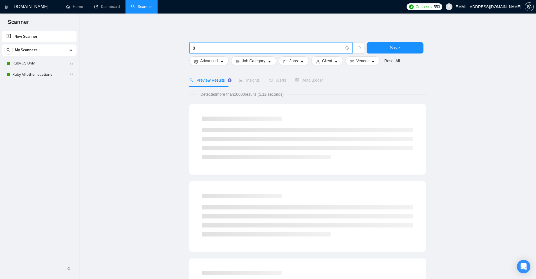
drag, startPoint x: 209, startPoint y: 46, endPoint x: 153, endPoint y: 47, distance: 55.5
click at [155, 47] on main "á Save Advanced Job Category Jobs Client Vendor Reset All Preview Results Insig…" at bounding box center [307, 260] width 439 height 474
click at [153, 47] on main "á Save Advanced Job Category Jobs Client Vendor Reset All Preview Results Insig…" at bounding box center [307, 260] width 439 height 474
drag, startPoint x: 214, startPoint y: 48, endPoint x: 129, endPoint y: 49, distance: 85.0
click at [129, 49] on main "á Save Advanced Job Category Jobs Client Vendor Reset All Preview Results Insig…" at bounding box center [307, 260] width 439 height 474
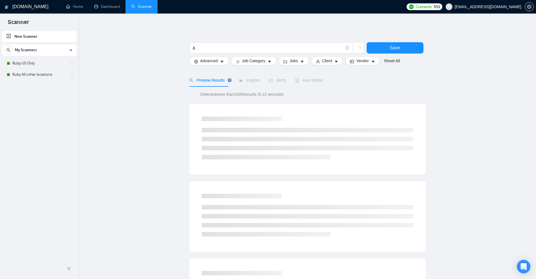
click at [129, 49] on main "á Save Advanced Job Category Jobs Client Vendor Reset All Preview Results Insig…" at bounding box center [307, 260] width 439 height 474
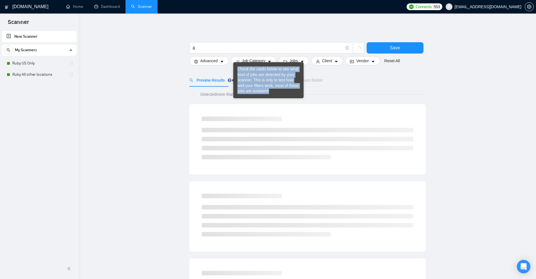
drag, startPoint x: 271, startPoint y: 95, endPoint x: 239, endPoint y: 70, distance: 40.4
click at [239, 70] on div "Check the cards below to see what kind of jobs are detected by your scanner. Th…" at bounding box center [268, 80] width 70 height 36
click at [239, 70] on div "Check the cards below to see what kind of jobs are detected by your scanner. Th…" at bounding box center [269, 80] width 62 height 28
drag, startPoint x: 239, startPoint y: 70, endPoint x: 260, endPoint y: 91, distance: 28.9
click at [260, 91] on div "Check the cards below to see what kind of jobs are detected by your scanner. Th…" at bounding box center [269, 80] width 62 height 28
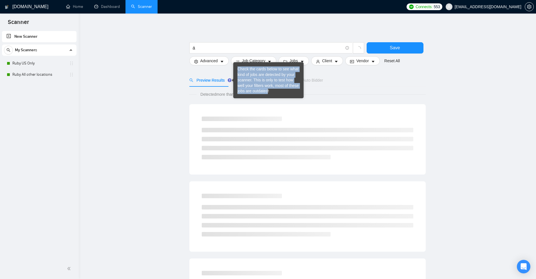
click at [260, 91] on div "Check the cards below to see what kind of jobs are detected by your scanner. Th…" at bounding box center [269, 80] width 62 height 28
click at [277, 79] on div "Check the cards below to see what kind of jobs are detected by your scanner. Th…" at bounding box center [269, 80] width 62 height 28
click at [278, 77] on div "Check the cards below to see what kind of jobs are detected by your scanner. Th…" at bounding box center [269, 80] width 62 height 28
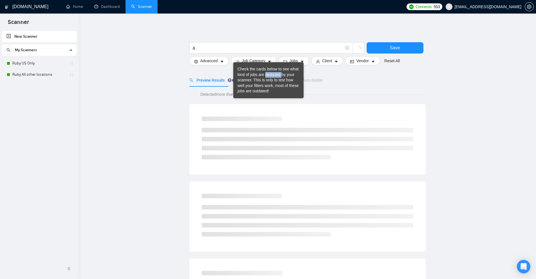
click at [278, 77] on div "Check the cards below to see what kind of jobs are detected by your scanner. Th…" at bounding box center [269, 80] width 62 height 28
click at [277, 78] on div "Check the cards below to see what kind of jobs are detected by your scanner. Th…" at bounding box center [269, 80] width 62 height 28
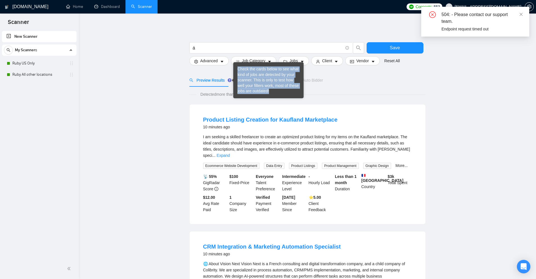
click at [277, 78] on div "Check the cards below to see what kind of jobs are detected by your scanner. Th…" at bounding box center [269, 80] width 62 height 28
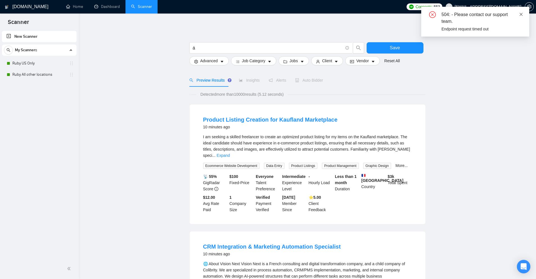
click at [521, 15] on icon "close" at bounding box center [521, 14] width 4 height 4
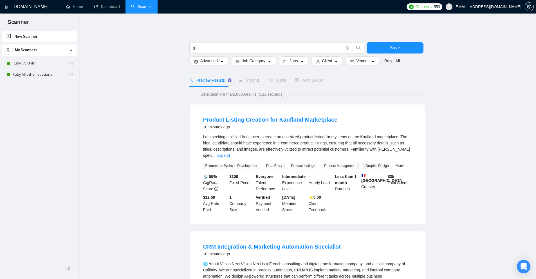
click at [342, 137] on span "I am seeking a skilled freelancer to create an optimized product listing for my…" at bounding box center [306, 146] width 207 height 23
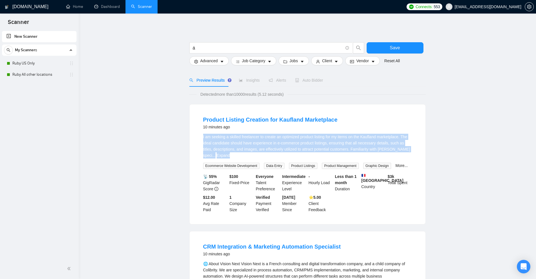
click at [342, 137] on span "I am seeking a skilled freelancer to create an optimized product listing for my…" at bounding box center [306, 146] width 207 height 23
click at [413, 149] on li "Product Listing Creation for Kaufland Marketplace 10 minutes ago I am seeking a…" at bounding box center [307, 164] width 222 height 106
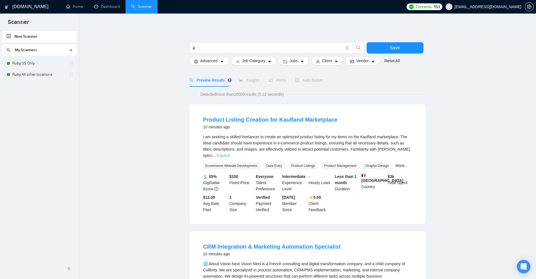
click at [230, 153] on link "Expand" at bounding box center [223, 155] width 13 height 5
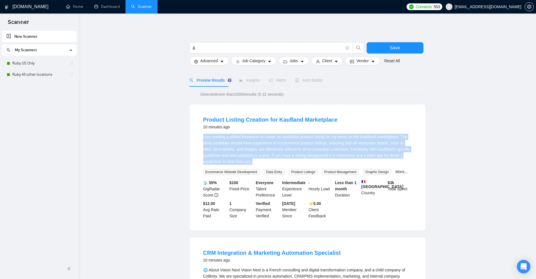
drag, startPoint x: 253, startPoint y: 164, endPoint x: 194, endPoint y: 137, distance: 64.4
click at [194, 137] on div "Product Listing Creation for Kaufland Marketplace 10 minutes ago I am seeking a…" at bounding box center [308, 167] width 236 height 126
drag, startPoint x: 194, startPoint y: 137, endPoint x: 296, endPoint y: 163, distance: 105.1
click at [296, 163] on div "Product Listing Creation for Kaufland Marketplace 10 minutes ago I am seeking a…" at bounding box center [308, 167] width 236 height 126
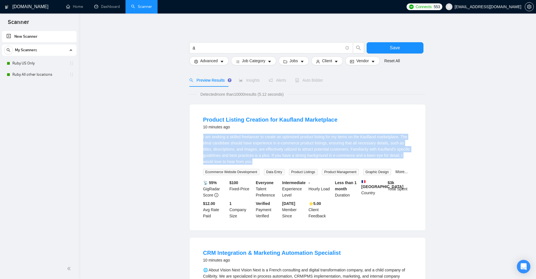
click at [296, 163] on div "I am seeking a skilled freelancer to create an optimized product listing for my…" at bounding box center [307, 149] width 209 height 31
drag, startPoint x: 261, startPoint y: 162, endPoint x: 198, endPoint y: 138, distance: 67.1
click at [198, 138] on li "Product Listing Creation for Kaufland Marketplace 10 minutes ago I am seeking a…" at bounding box center [307, 167] width 222 height 112
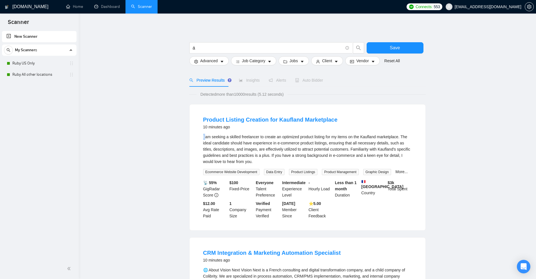
click at [198, 138] on li "Product Listing Creation for Kaufland Marketplace 10 minutes ago I am seeking a…" at bounding box center [307, 167] width 222 height 112
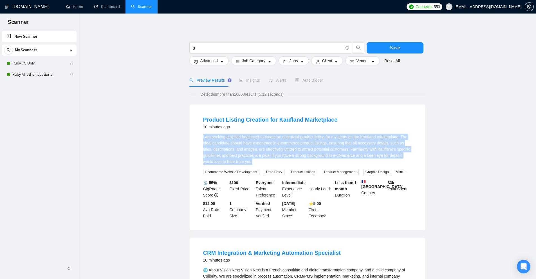
drag, startPoint x: 198, startPoint y: 138, endPoint x: 275, endPoint y: 161, distance: 80.1
click at [275, 161] on li "Product Listing Creation for Kaufland Marketplace 10 minutes ago I am seeking a…" at bounding box center [307, 167] width 222 height 112
click at [275, 161] on div "I am seeking a skilled freelancer to create an optimized product listing for my…" at bounding box center [307, 149] width 209 height 31
drag, startPoint x: 267, startPoint y: 160, endPoint x: 192, endPoint y: 137, distance: 78.5
click at [191, 138] on div "Product Listing Creation for Kaufland Marketplace 10 minutes ago I am seeking a…" at bounding box center [308, 167] width 236 height 126
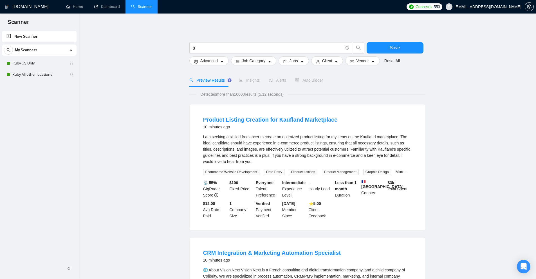
click at [394, 167] on div "I am seeking a skilled freelancer to create an optimized product listing for my…" at bounding box center [307, 154] width 209 height 41
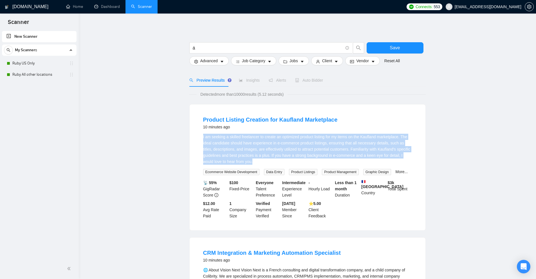
drag, startPoint x: 393, startPoint y: 163, endPoint x: 193, endPoint y: 138, distance: 201.7
click at [193, 138] on div "Product Listing Creation for Kaufland Marketplace 10 minutes ago I am seeking a…" at bounding box center [308, 167] width 236 height 126
click at [196, 137] on div "Product Listing Creation for Kaufland Marketplace 10 minutes ago I am seeking a…" at bounding box center [308, 167] width 236 height 126
drag, startPoint x: 196, startPoint y: 137, endPoint x: 268, endPoint y: 153, distance: 73.9
click at [268, 153] on div "Product Listing Creation for Kaufland Marketplace 10 minutes ago I am seeking a…" at bounding box center [308, 167] width 236 height 126
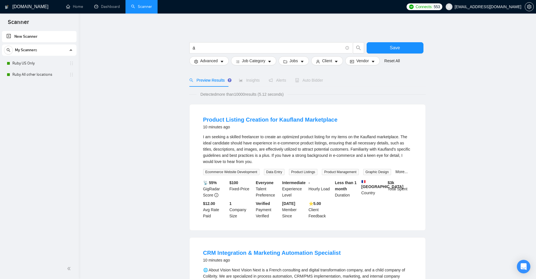
drag, startPoint x: 271, startPoint y: 153, endPoint x: 337, endPoint y: 162, distance: 65.8
click at [272, 153] on div "I am seeking a skilled freelancer to create an optimized product listing for my…" at bounding box center [307, 149] width 209 height 31
click at [400, 169] on link "More..." at bounding box center [402, 171] width 12 height 5
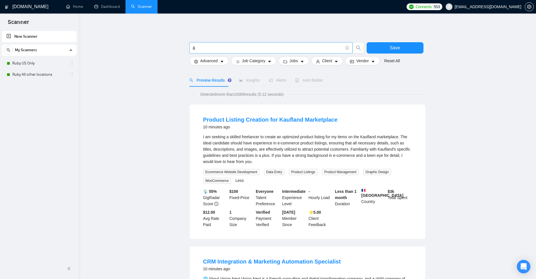
click at [222, 53] on span "á" at bounding box center [270, 47] width 163 height 11
click at [223, 52] on span "á" at bounding box center [270, 47] width 163 height 11
click at [226, 50] on input "á" at bounding box center [268, 47] width 150 height 7
click at [208, 50] on input "á" at bounding box center [268, 47] width 150 height 7
paste input "text"
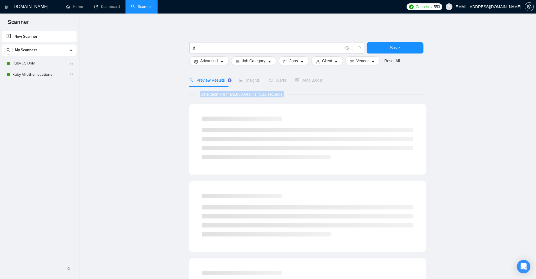
drag, startPoint x: 298, startPoint y: 96, endPoint x: 193, endPoint y: 92, distance: 105.0
click at [193, 92] on div "Detected more than 10000 results (5.12 seconds)" at bounding box center [307, 94] width 236 height 6
drag, startPoint x: 193, startPoint y: 92, endPoint x: 319, endPoint y: 95, distance: 125.3
click at [319, 95] on div "Detected more than 10000 results (5.12 seconds)" at bounding box center [307, 94] width 236 height 6
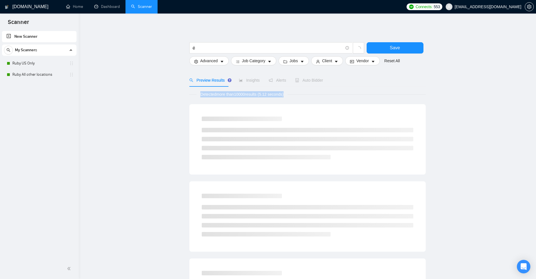
click at [319, 95] on div "Detected more than 10000 results (5.12 seconds)" at bounding box center [307, 94] width 236 height 6
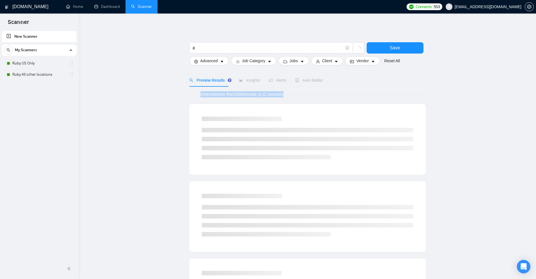
click at [319, 95] on div "Detected more than 10000 results (5.12 seconds)" at bounding box center [307, 94] width 236 height 6
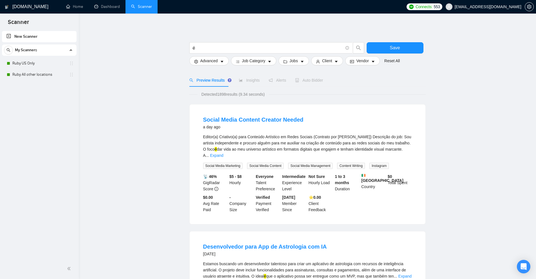
click at [239, 140] on div "Editor(a) Criativo(a) para Conteúdo Artístico em Redes Sociais (Contrato por Ho…" at bounding box center [307, 146] width 209 height 25
click at [233, 50] on input "é" at bounding box center [268, 47] width 150 height 7
paste input "text"
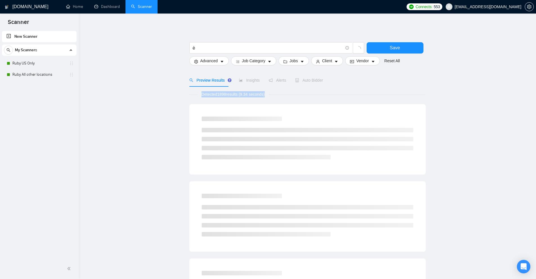
drag, startPoint x: 276, startPoint y: 93, endPoint x: 194, endPoint y: 89, distance: 82.3
drag, startPoint x: 194, startPoint y: 89, endPoint x: 299, endPoint y: 96, distance: 106.1
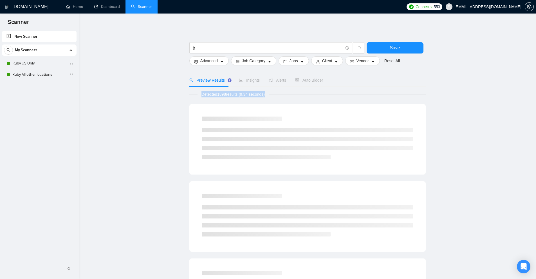
click at [299, 96] on div "Detected 1898 results (9.34 seconds)" at bounding box center [307, 94] width 236 height 6
drag, startPoint x: 299, startPoint y: 96, endPoint x: 195, endPoint y: 97, distance: 104.7
click at [195, 97] on div "Detected 1898 results (9.34 seconds)" at bounding box center [307, 94] width 236 height 6
drag, startPoint x: 195, startPoint y: 97, endPoint x: 268, endPoint y: 98, distance: 73.2
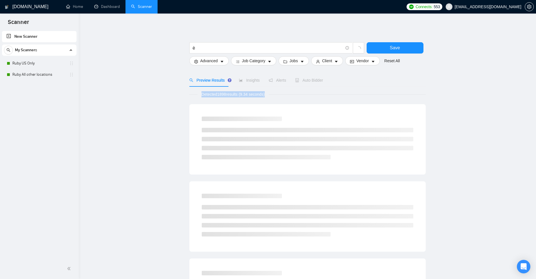
drag, startPoint x: 268, startPoint y: 98, endPoint x: 198, endPoint y: 97, distance: 70.4
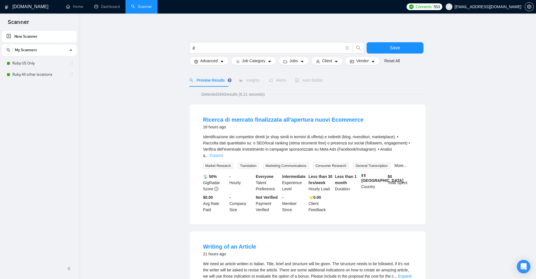
click at [223, 153] on link "Expand" at bounding box center [216, 155] width 13 height 5
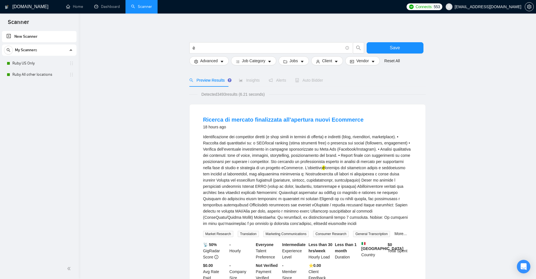
drag, startPoint x: 320, startPoint y: 167, endPoint x: 325, endPoint y: 167, distance: 4.5
click at [325, 167] on div "Identificazione dei competitor diretti (e shop simili in termini di offerta) e …" at bounding box center [307, 180] width 209 height 93
click at [325, 167] on mark "è" at bounding box center [324, 168] width 2 height 5
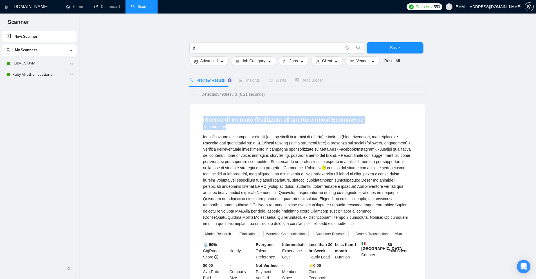
drag, startPoint x: 198, startPoint y: 117, endPoint x: 408, endPoint y: 126, distance: 209.9
click at [408, 126] on li "Ricerca di mercato finalizzata all'apertura nuovi Ecommerce 18 hours ago Identi…" at bounding box center [307, 198] width 222 height 174
click at [394, 117] on div "Ricerca di mercato finalizzata all'apertura nuovi Ecommerce 18 hours ago" at bounding box center [307, 123] width 209 height 15
drag, startPoint x: 383, startPoint y: 117, endPoint x: 199, endPoint y: 119, distance: 184.7
click at [199, 119] on li "Ricerca di mercato finalizzata all'apertura nuovi Ecommerce 18 hours ago Identi…" at bounding box center [307, 198] width 222 height 174
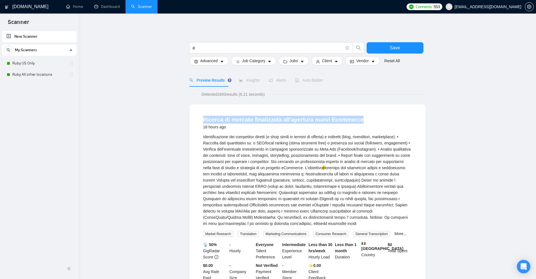
copy link "Ricerca di mercato finalizzata all'apertura nuovi Ecommerce"
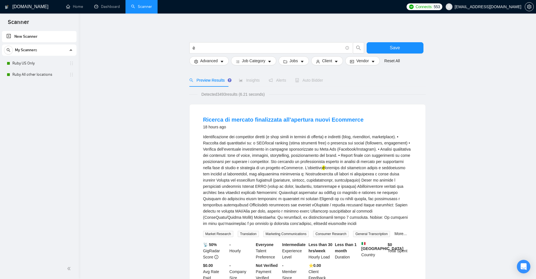
click at [227, 42] on div at bounding box center [307, 40] width 236 height 6
click at [222, 47] on input "è" at bounding box center [268, 47] width 150 height 7
paste input "Ricerca di mercato finalizzata all'apertura nuovi Ecommerce"
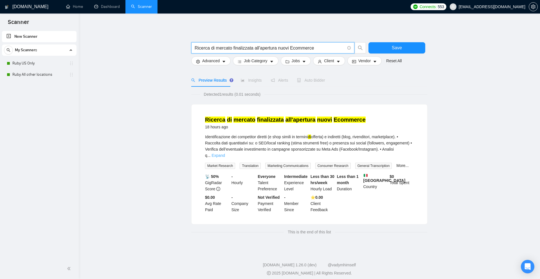
click at [225, 153] on link "Expand" at bounding box center [218, 155] width 13 height 5
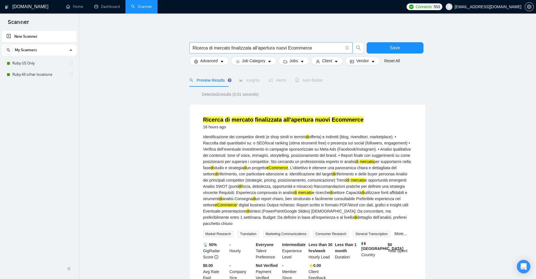
click at [329, 49] on input "Ricerca di mercato finalizzata all'apertura nuovi Ecommerce" at bounding box center [268, 47] width 150 height 7
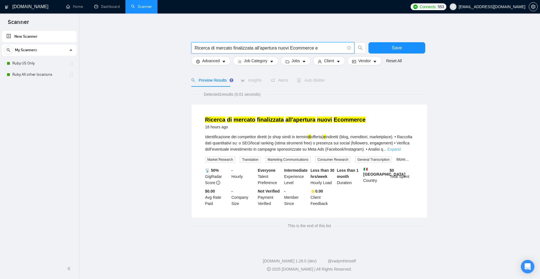
type input "Ricerca di mercato finalizzata all'apertura nuovi Ecommerce e"
click at [401, 147] on link "Expand" at bounding box center [394, 149] width 13 height 5
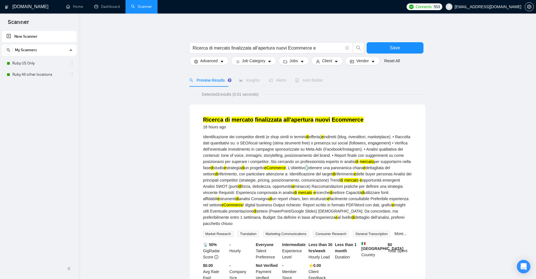
click at [327, 168] on div "Identificazione dei competitor diretti (e shop simili in termini di offerta) e …" at bounding box center [307, 180] width 209 height 93
click at [326, 184] on div "Identificazione dei competitor diretti (e shop simili in termini di offerta) e …" at bounding box center [307, 180] width 209 height 93
click at [220, 59] on span "caret-down" at bounding box center [222, 61] width 4 height 4
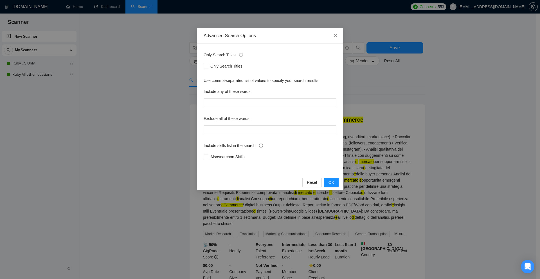
click at [364, 109] on div "Advanced Search Options Only Search Titles: Only Search Titles Use comma-separa…" at bounding box center [270, 139] width 540 height 279
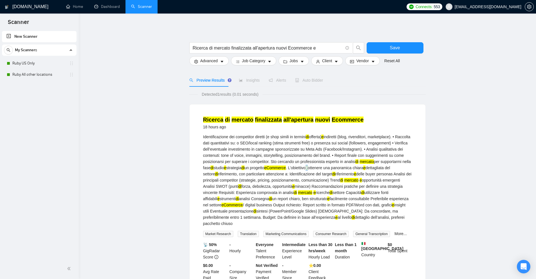
click at [324, 168] on div "Identificazione dei competitor diretti (e shop simili in termini di offerta) e …" at bounding box center [307, 180] width 209 height 93
copy mark "è"
click at [261, 48] on input "Ricerca di mercato finalizzata all'apertura nuovi Ecommerce e" at bounding box center [268, 47] width 150 height 7
